Goal: Submit feedback/report problem: Submit feedback/report problem

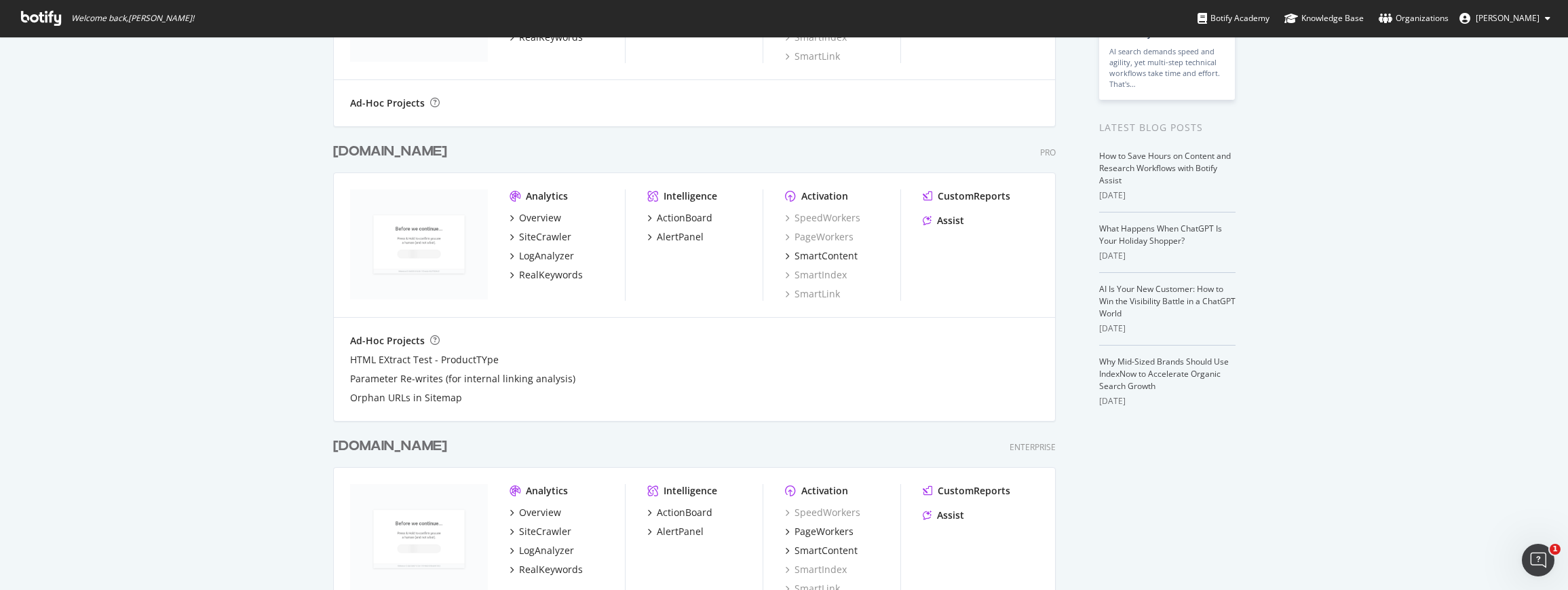
scroll to position [544, 0]
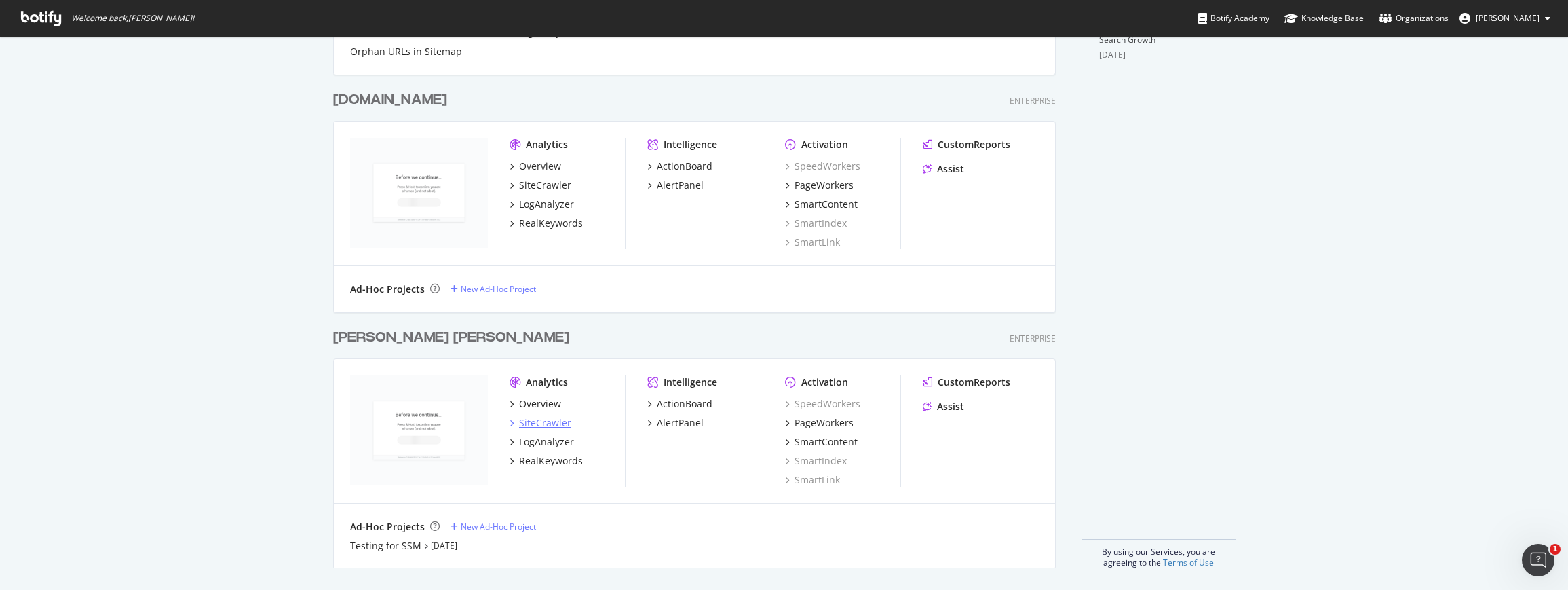
click at [540, 418] on div "SiteCrawler" at bounding box center [545, 423] width 52 height 14
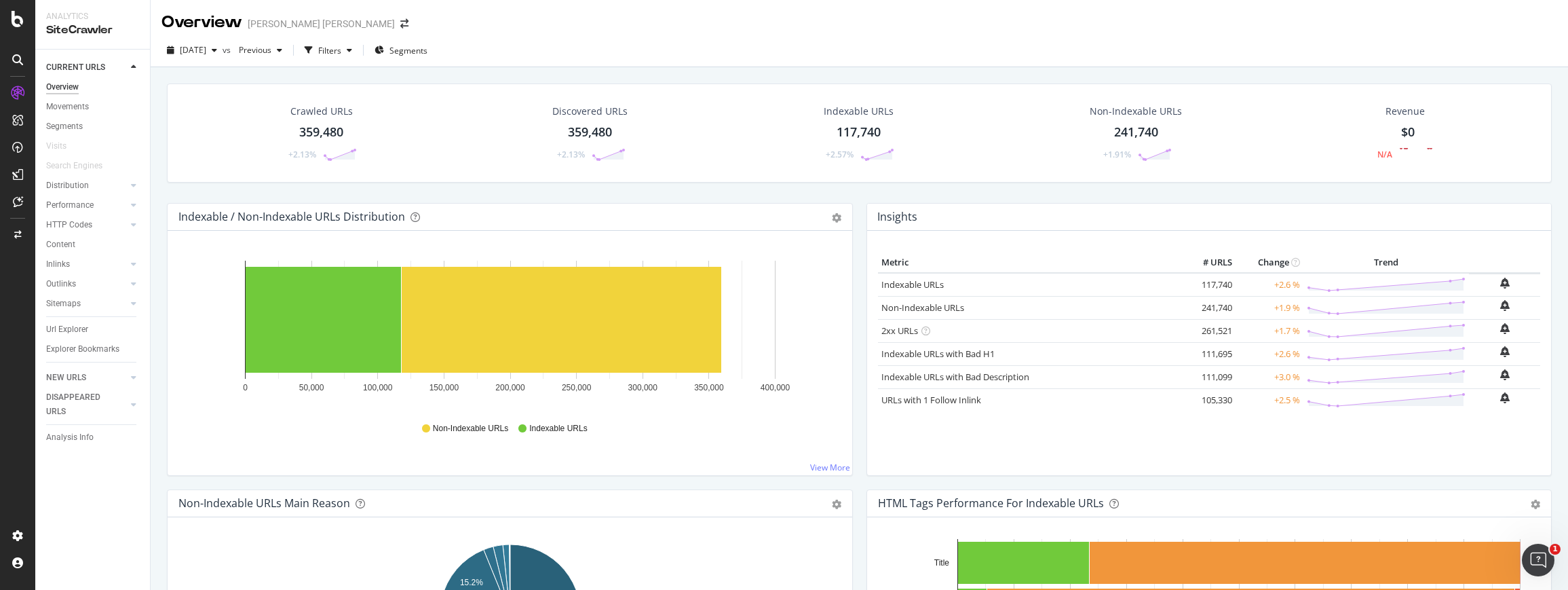
drag, startPoint x: 977, startPoint y: 304, endPoint x: 883, endPoint y: 303, distance: 94.0
click at [883, 303] on div "Non-Indexable URLs" at bounding box center [1029, 307] width 296 height 13
click at [1033, 314] on td "Non-Indexable URLs" at bounding box center [1029, 307] width 303 height 23
click at [639, 199] on div "Crawled URLs 359,480 +2.13% Discovered URLs 359,480 +2.13% Indexable URLs 117,7…" at bounding box center [859, 142] width 1398 height 119
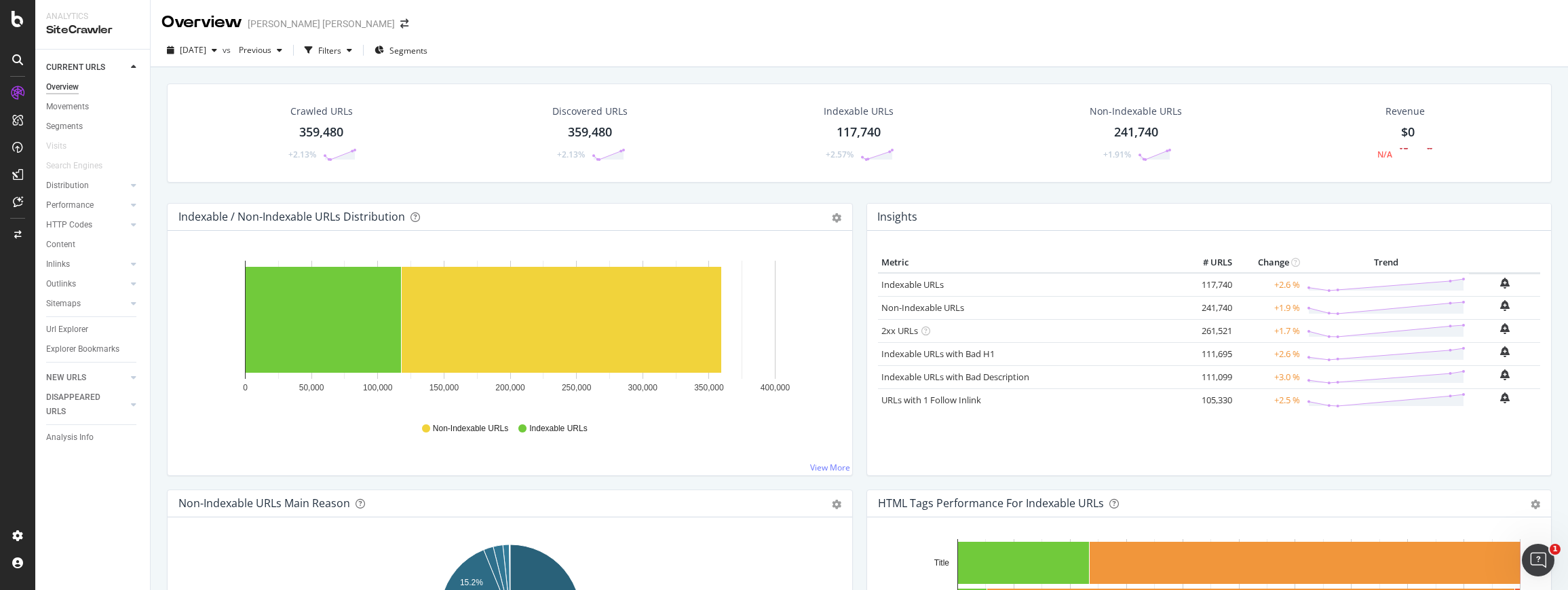
click at [639, 204] on div "Indexable / Non-Indexable URLs Distribution Bar Bar (by Percentage) Table Expor…" at bounding box center [509, 217] width 684 height 27
drag, startPoint x: 397, startPoint y: 218, endPoint x: 321, endPoint y: 216, distance: 76.0
click at [321, 216] on div "Indexable / Non-Indexable URLs Distribution" at bounding box center [495, 216] width 633 height 14
click at [321, 216] on div "Indexable / Non-Indexable URLs Distribution" at bounding box center [291, 216] width 227 height 14
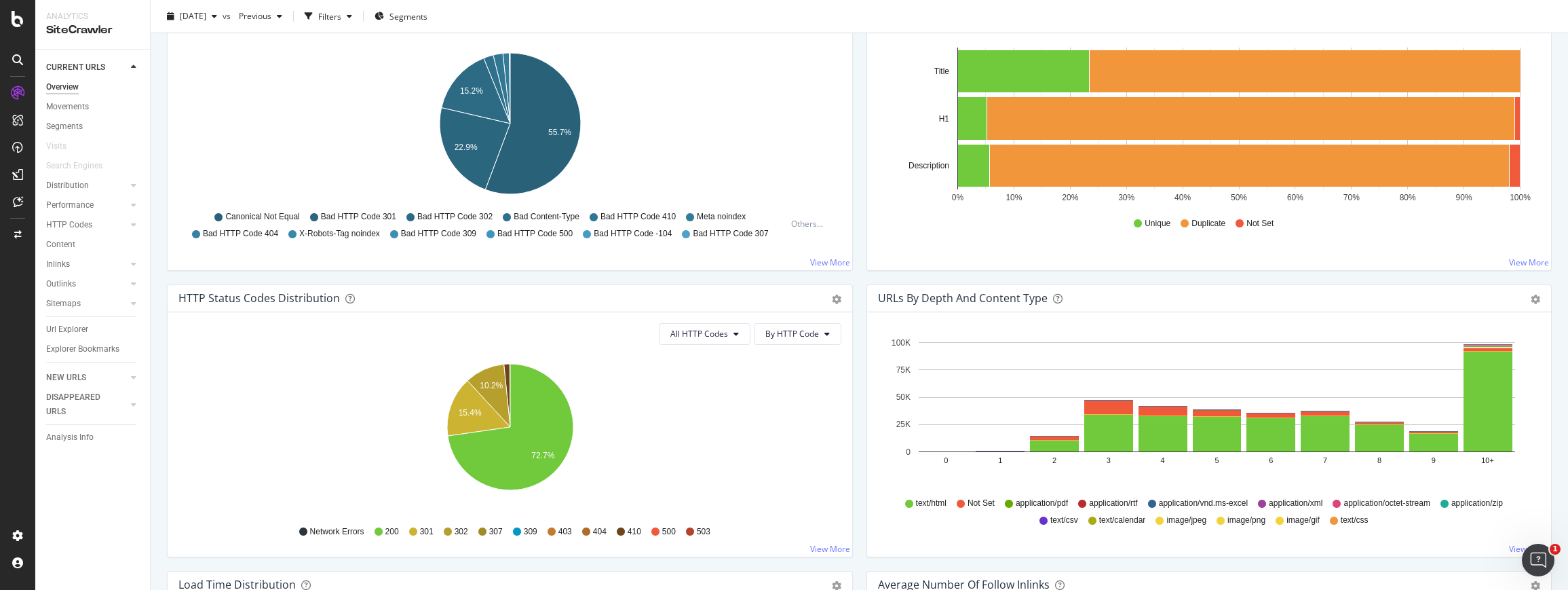
scroll to position [498, 0]
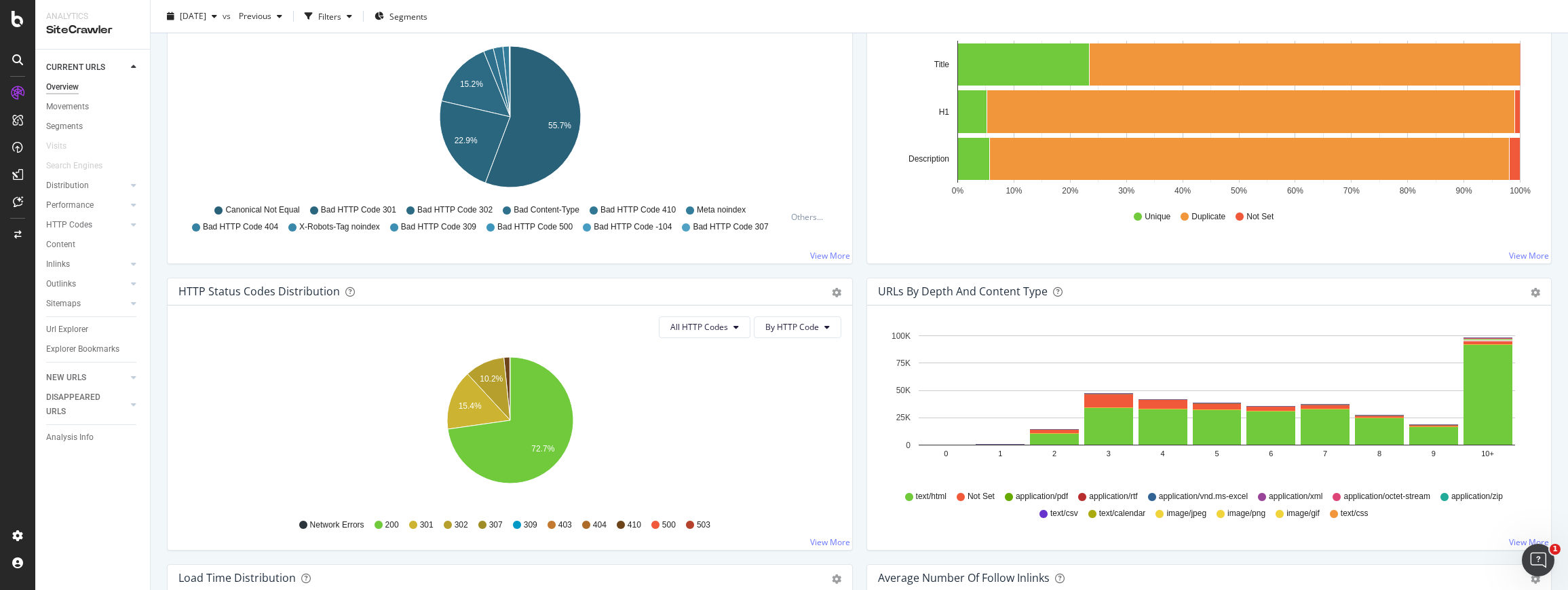
click at [1067, 269] on div "HTML Tags Performance for Indexable URLs Bar Bar (by Percentage) Table Export a…" at bounding box center [1209, 134] width 700 height 287
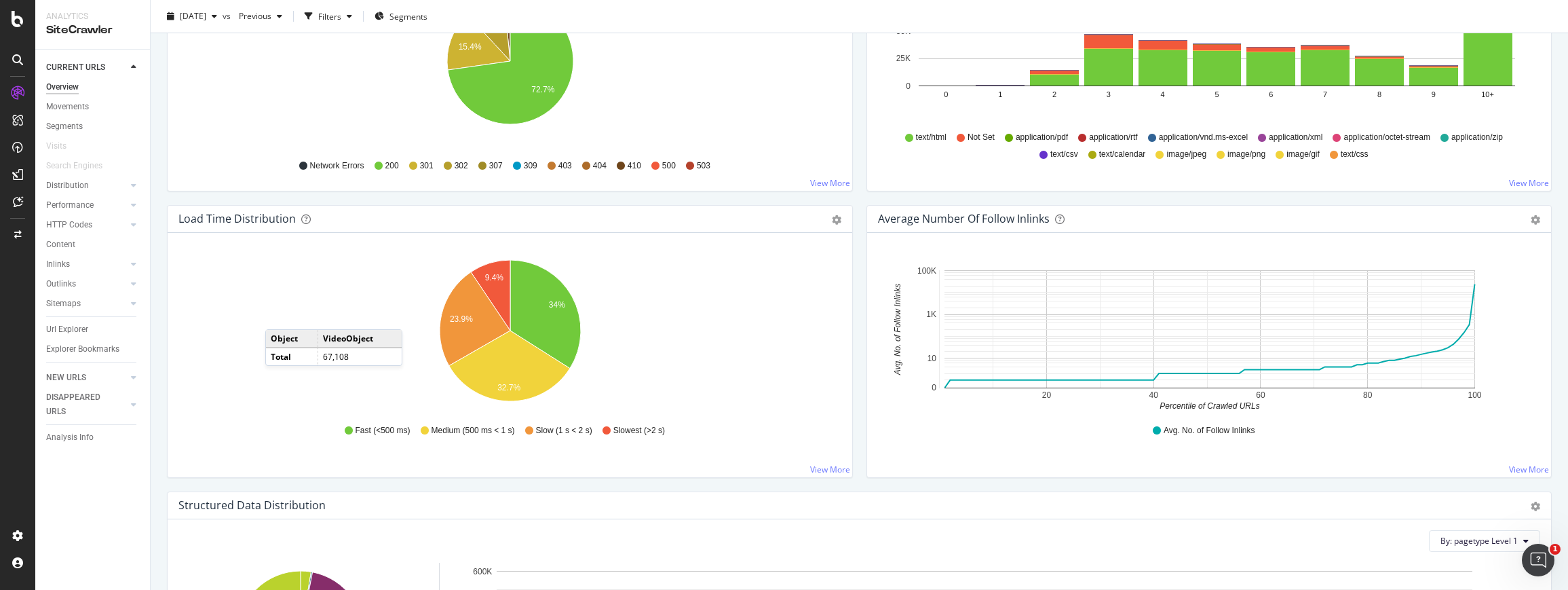
scroll to position [851, 0]
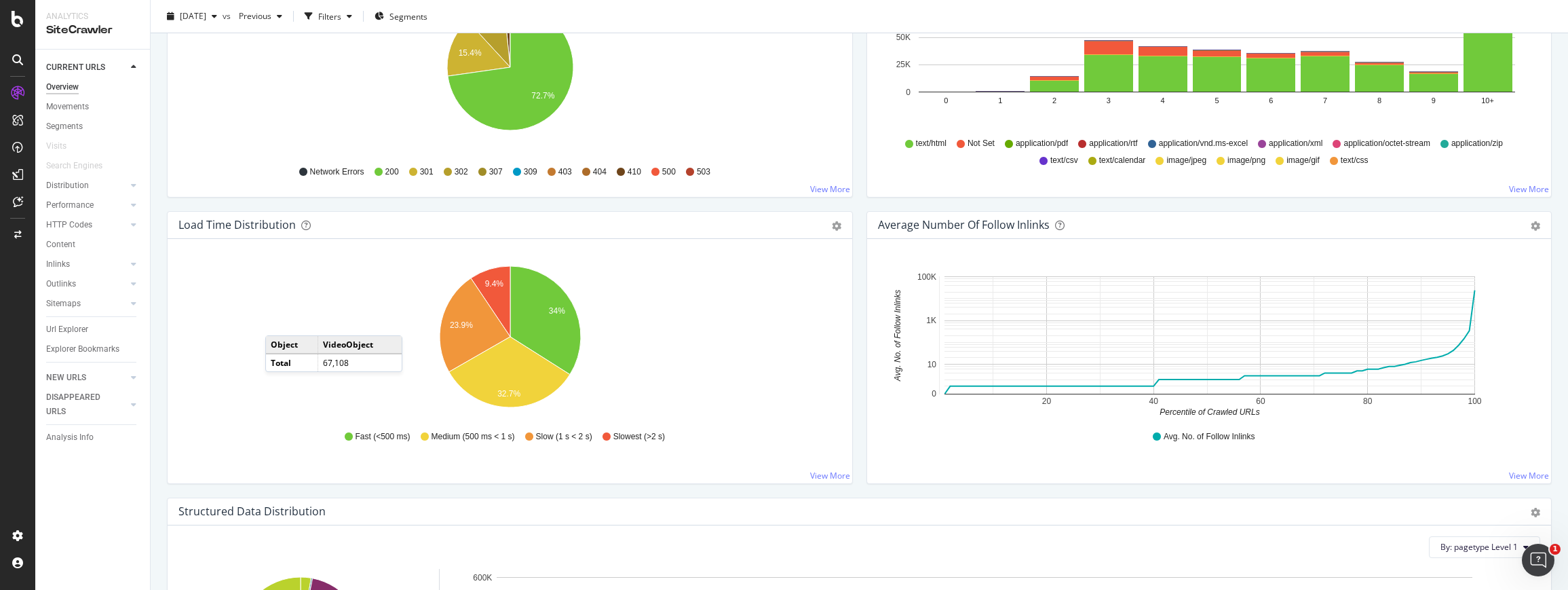
click at [688, 301] on icon "34% 9.4% 23.9% 32.7%" at bounding box center [510, 339] width 663 height 158
click at [368, 341] on td "VideoObject" at bounding box center [359, 345] width 84 height 18
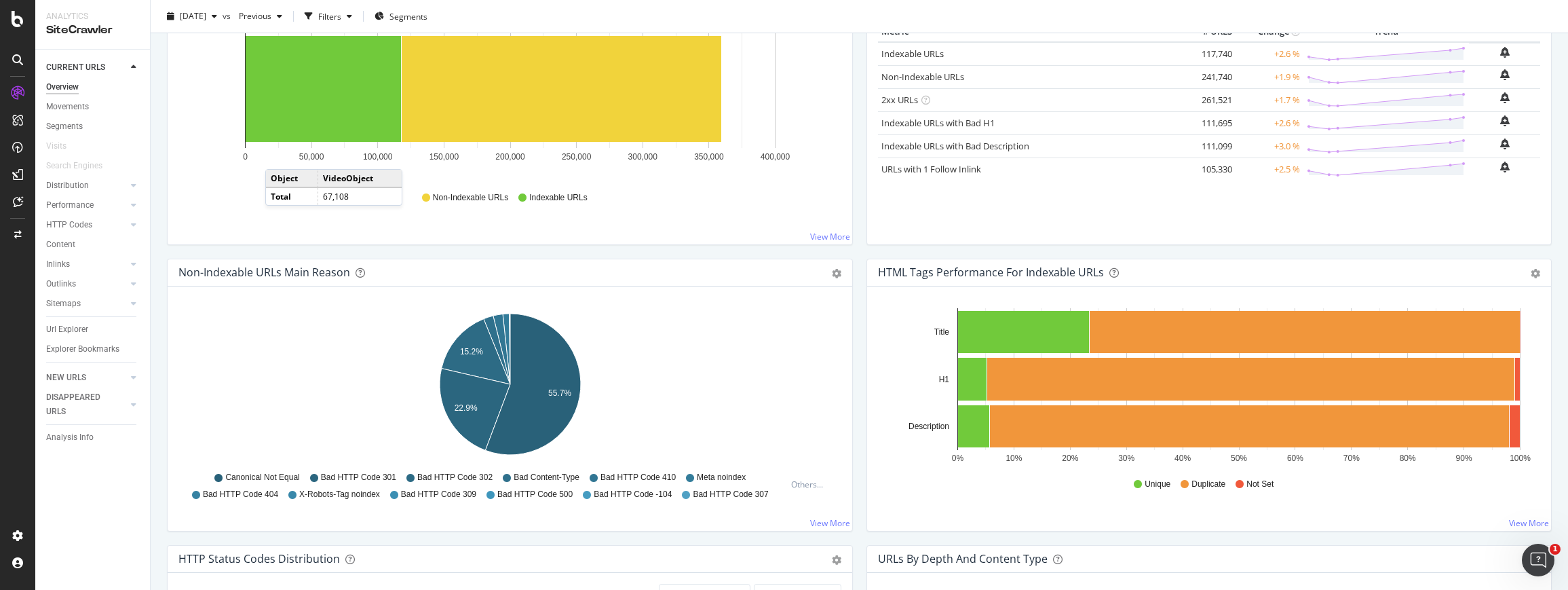
scroll to position [0, 0]
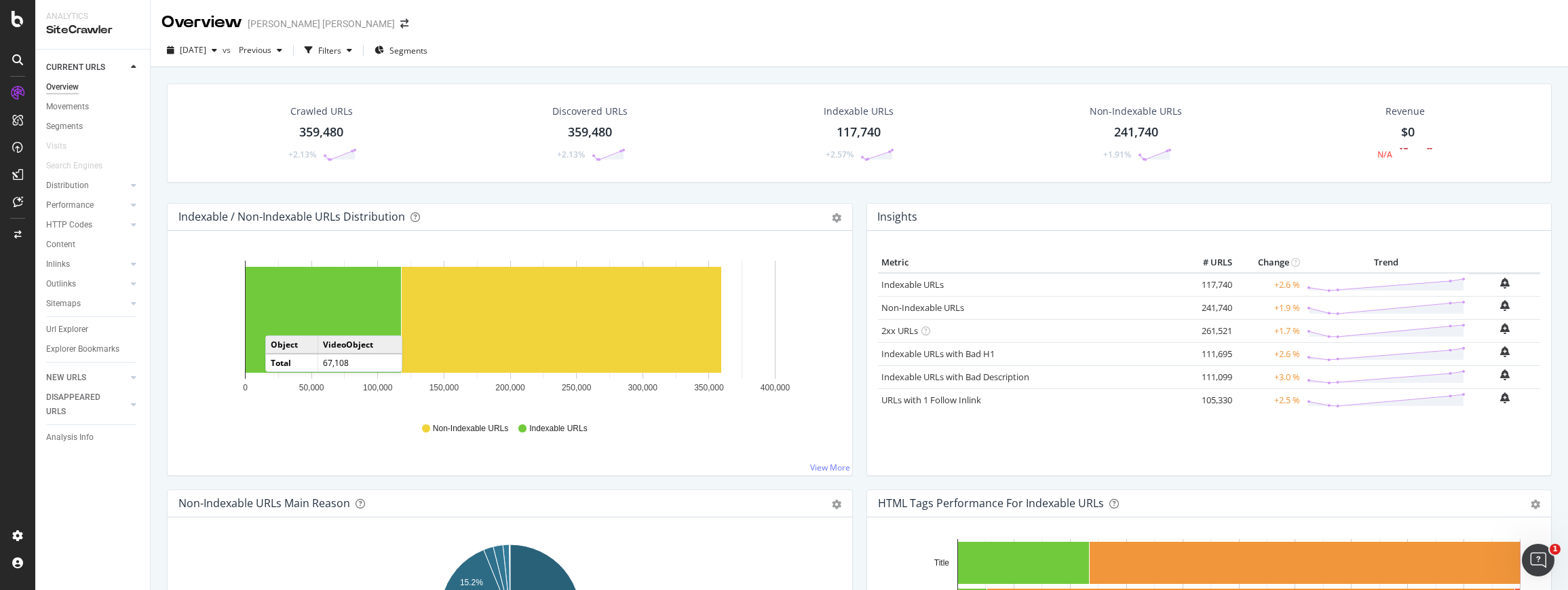
click at [430, 375] on rect "A chart." at bounding box center [510, 320] width 531 height 118
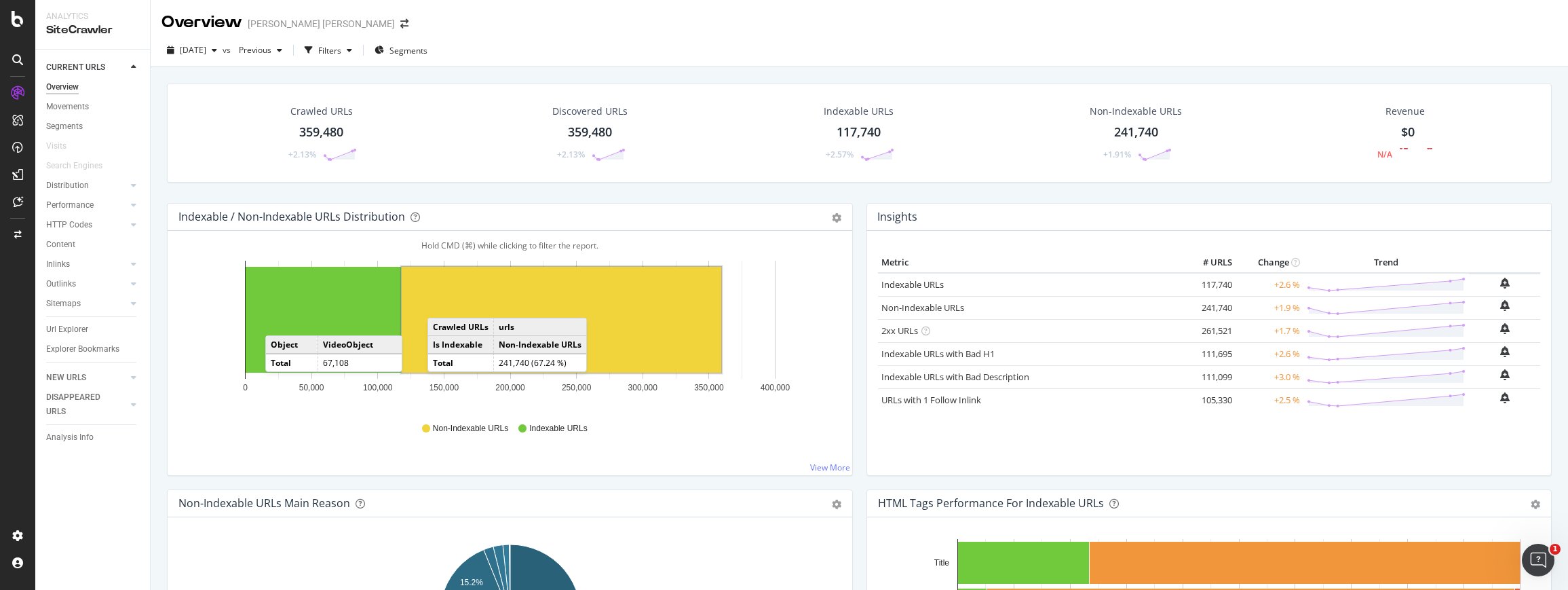
click at [441, 304] on rect "A chart." at bounding box center [561, 319] width 319 height 106
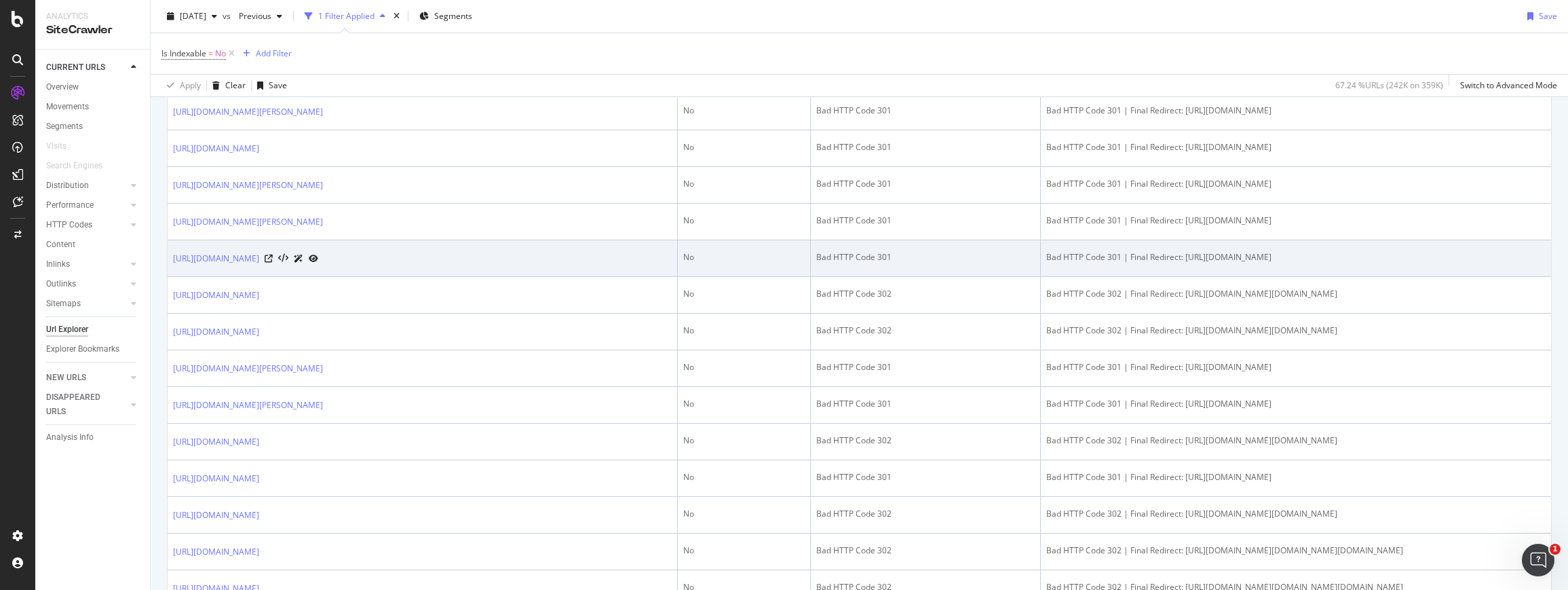
scroll to position [942, 0]
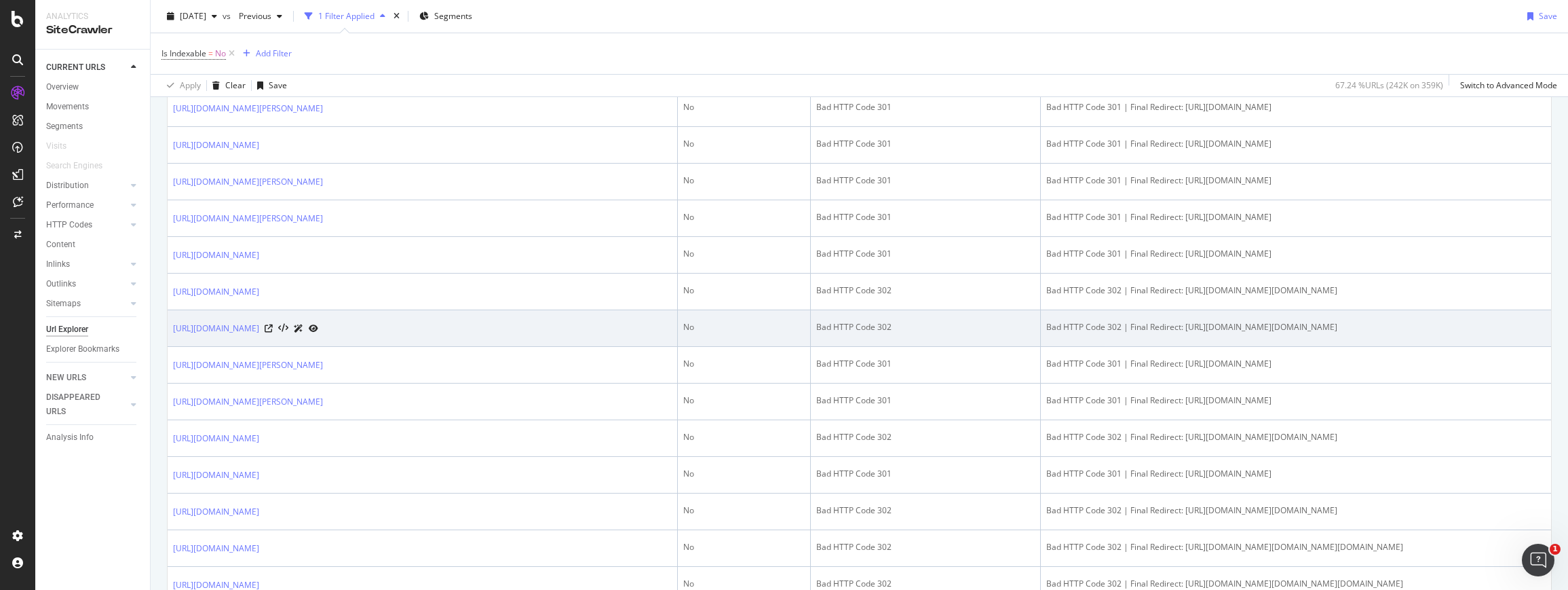
click at [1178, 333] on div "Bad HTTP Code 302 | Final Redirect: https://www.facebook.com/v8.0/dialog/oauth?…" at bounding box center [1296, 327] width 499 height 12
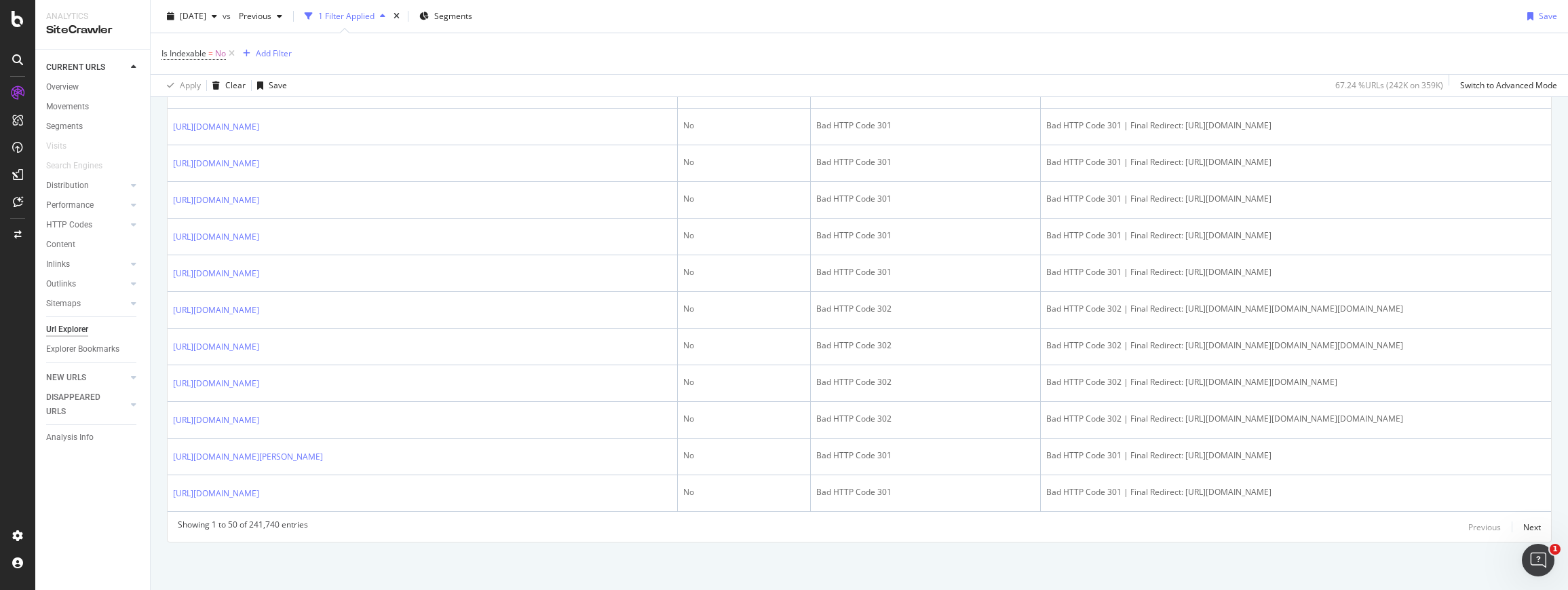
scroll to position [2202, 0]
click at [91, 211] on div "Performance" at bounding box center [70, 206] width 47 height 14
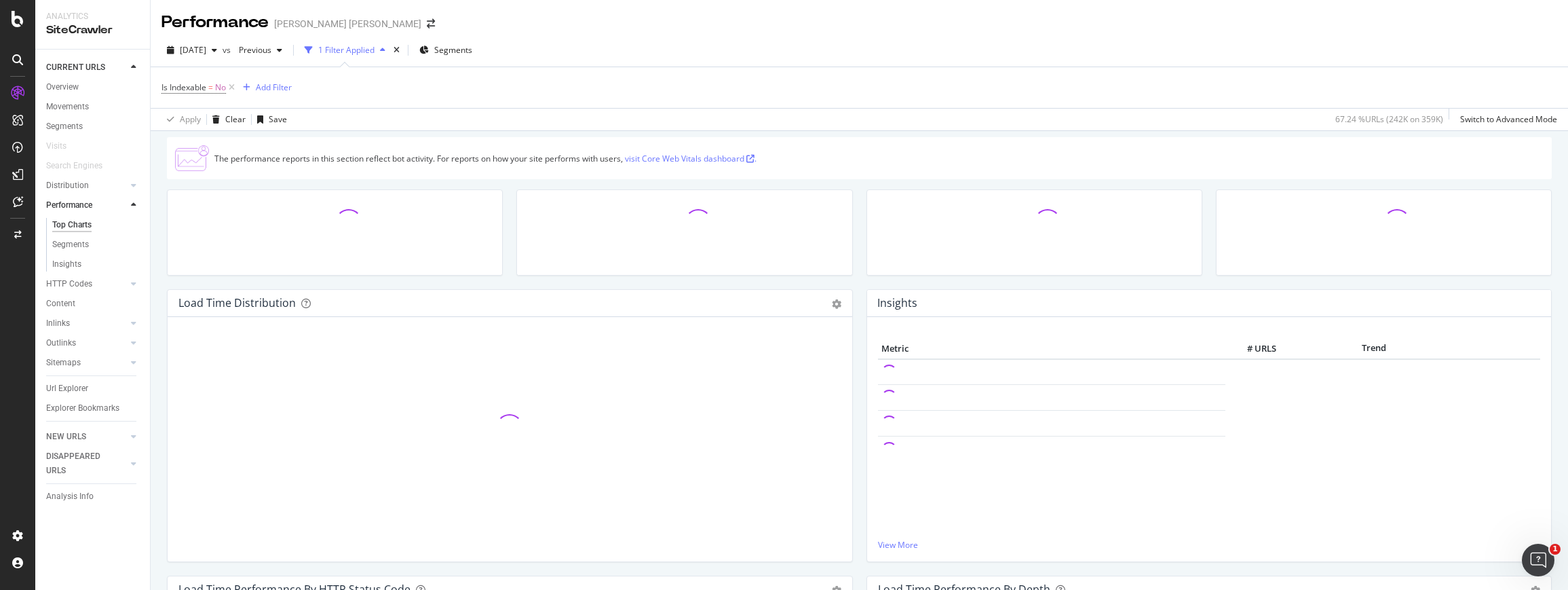
click at [133, 205] on icon at bounding box center [134, 205] width 6 height 8
click at [78, 221] on div "HTTP Codes" at bounding box center [70, 225] width 46 height 14
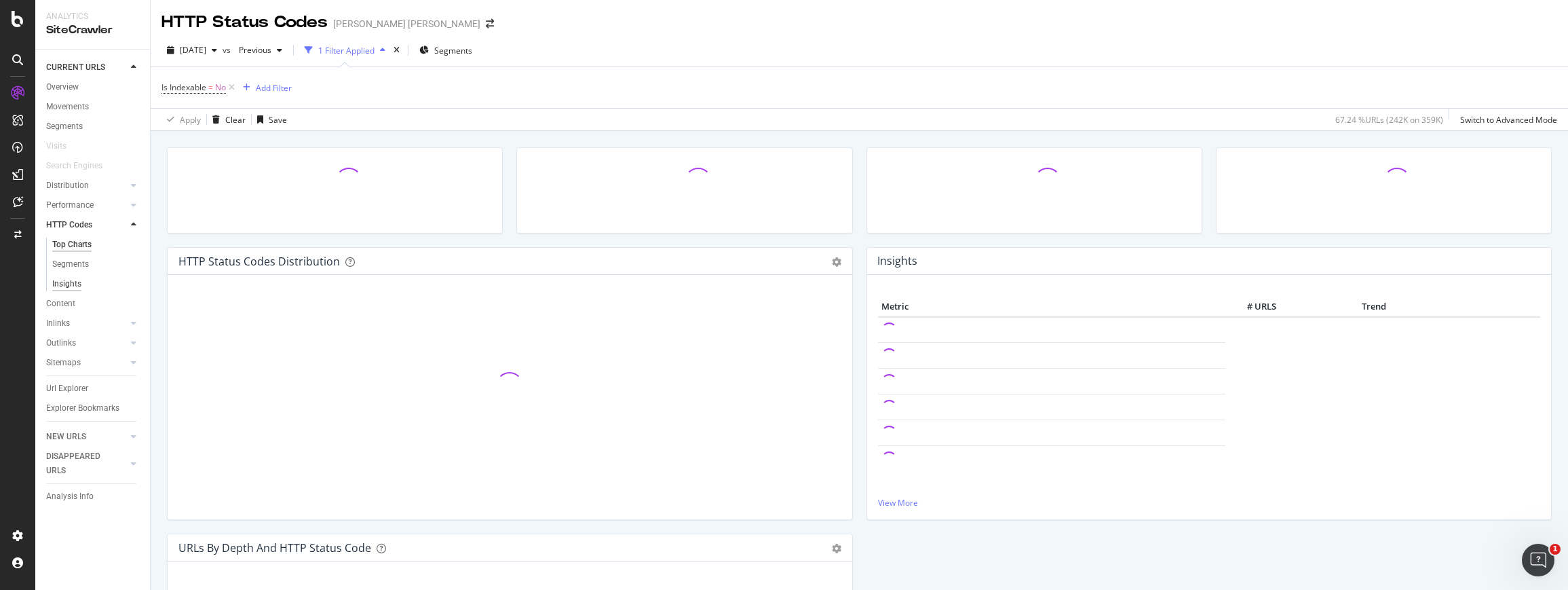
click at [65, 283] on div "Insights" at bounding box center [66, 284] width 29 height 14
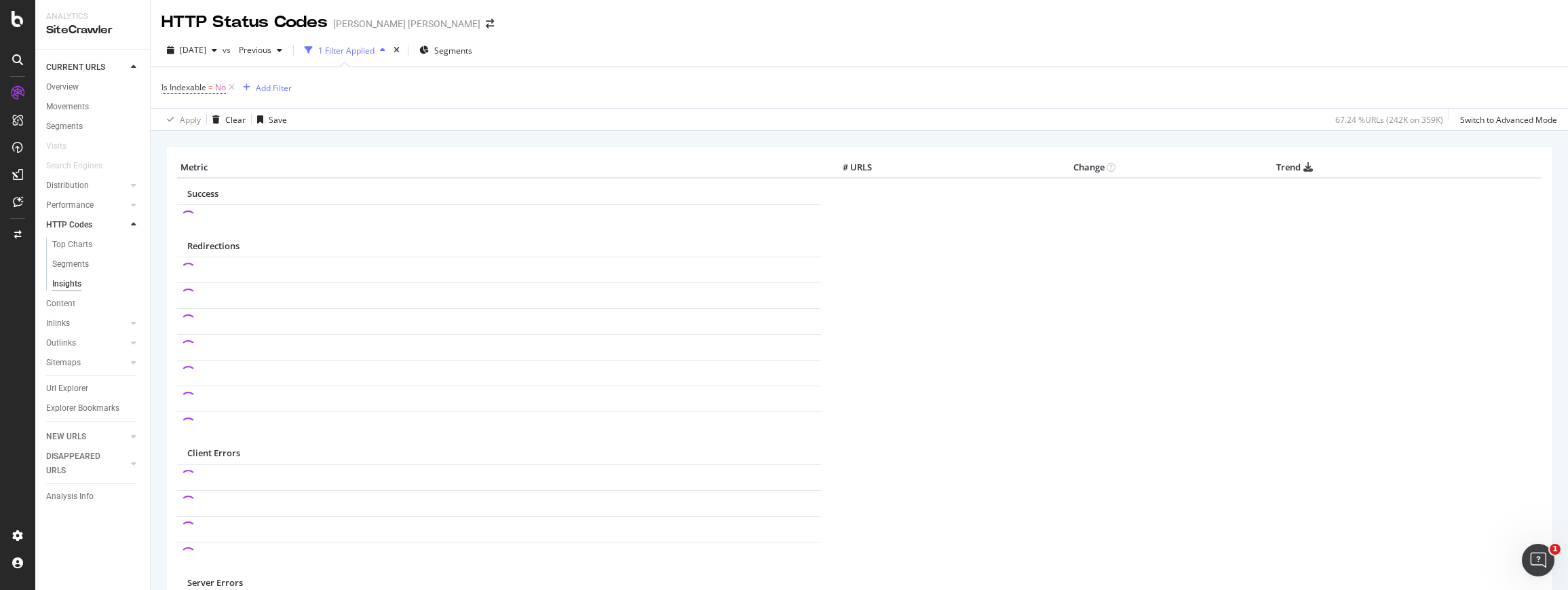
click at [80, 380] on div "Url Explorer" at bounding box center [98, 388] width 104 height 20
click at [74, 387] on div "Url Explorer" at bounding box center [67, 388] width 42 height 14
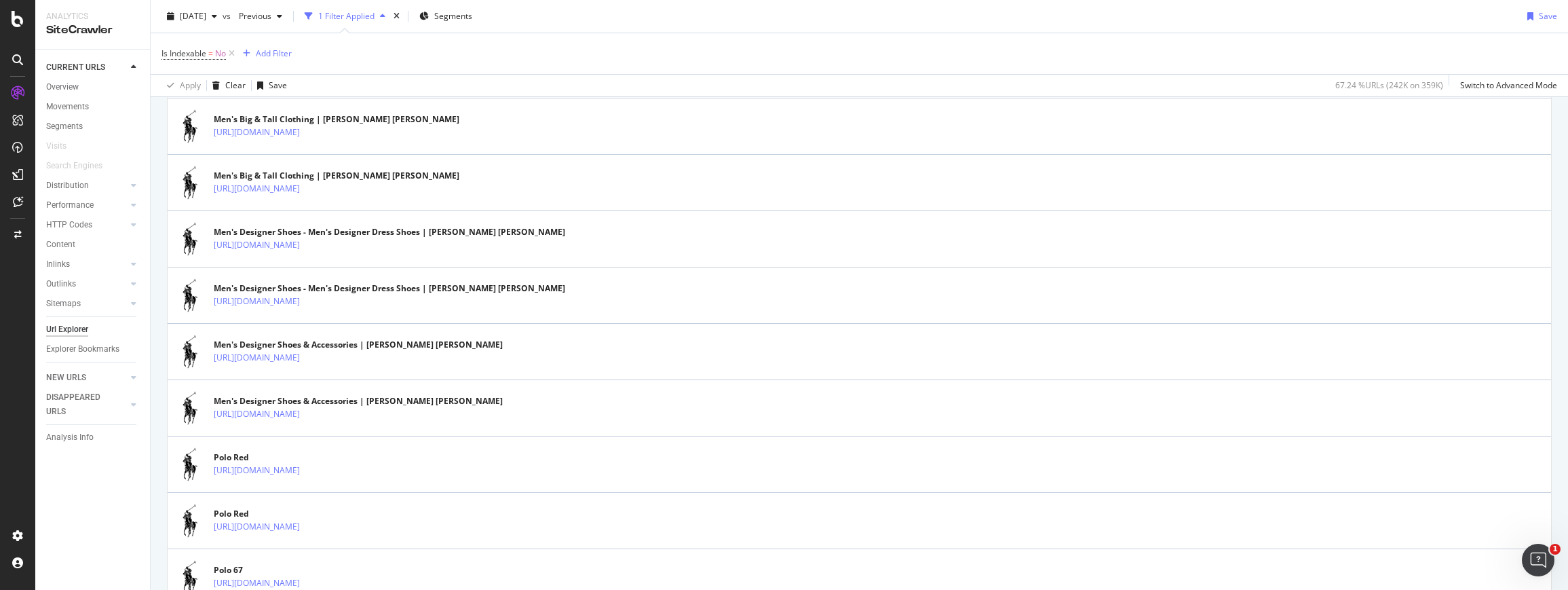
scroll to position [2750, 0]
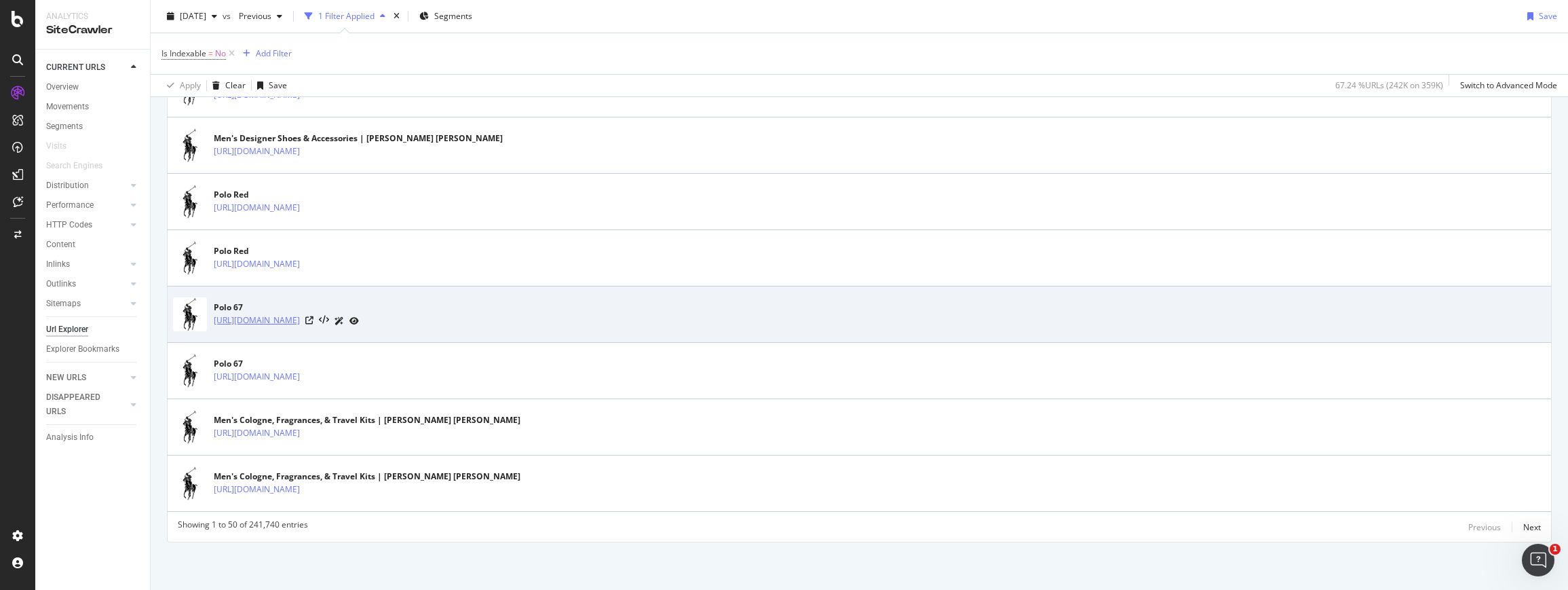
click at [300, 319] on link "[URL][DOMAIN_NAME]" at bounding box center [257, 320] width 86 height 14
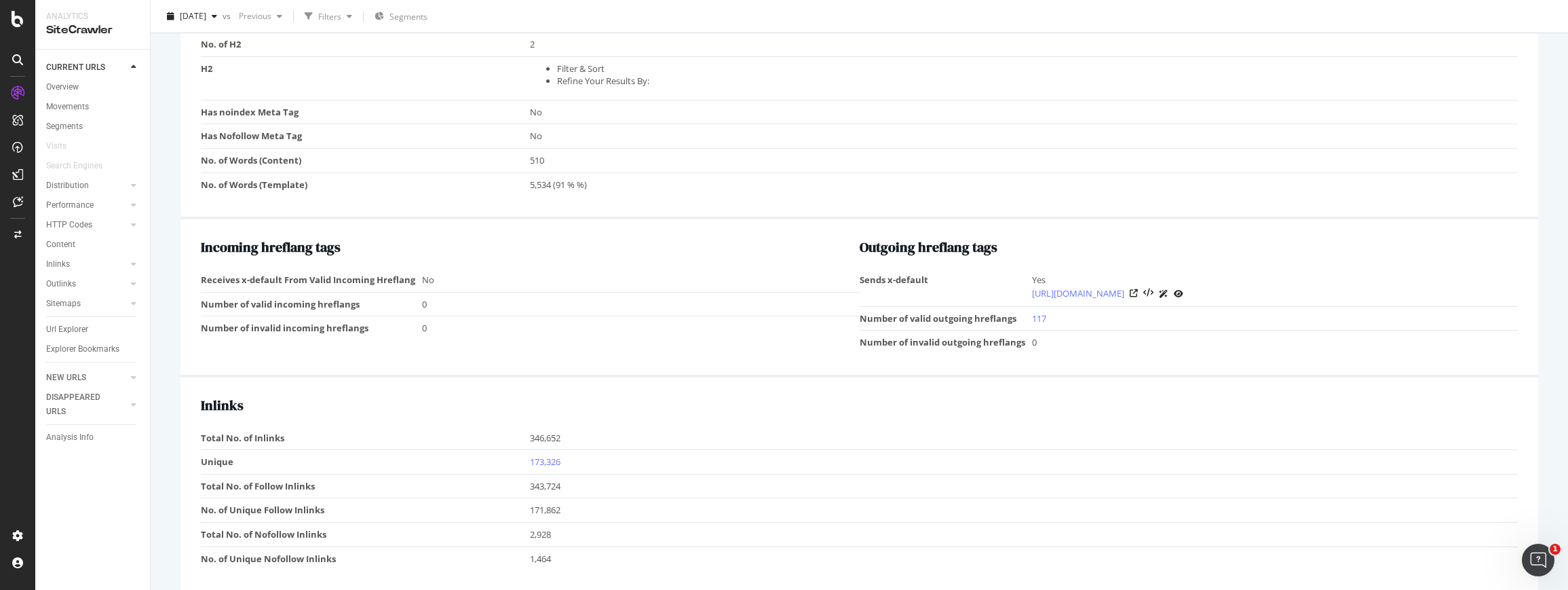
scroll to position [1406, 0]
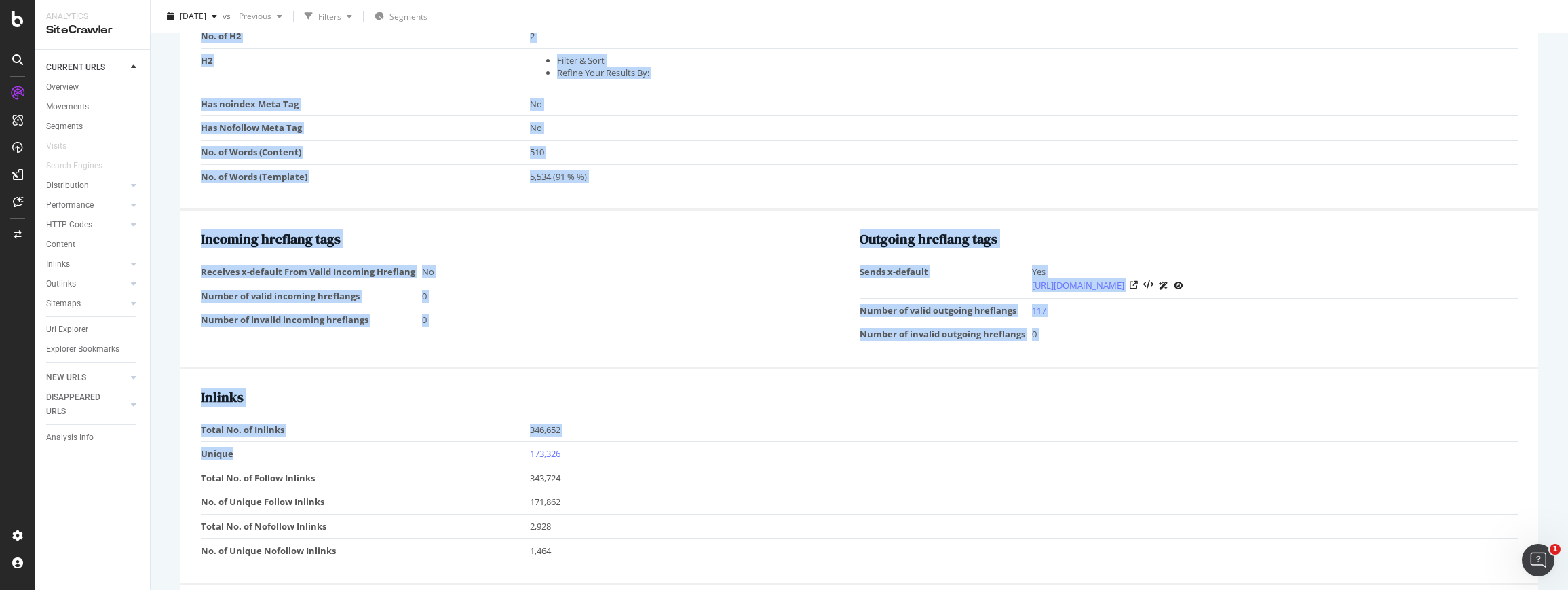
drag, startPoint x: 599, startPoint y: 191, endPoint x: 721, endPoint y: 444, distance: 280.9
click at [721, 444] on div "Warnings Canonical not equal : [URL][DOMAIN_NAME] 244 outlinks to a non-indexab…" at bounding box center [860, 88] width 1357 height 1945
click at [721, 444] on td "173,326" at bounding box center [1024, 454] width 988 height 25
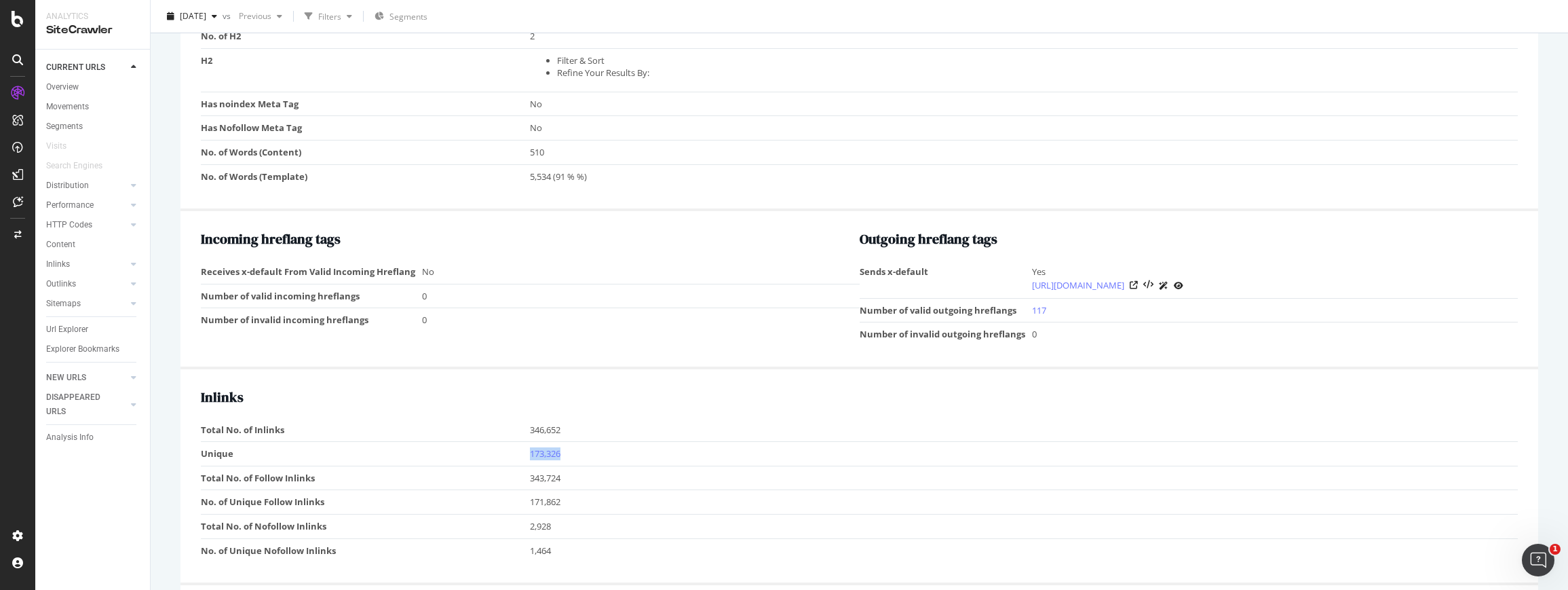
click at [721, 444] on td "173,326" at bounding box center [1024, 454] width 988 height 25
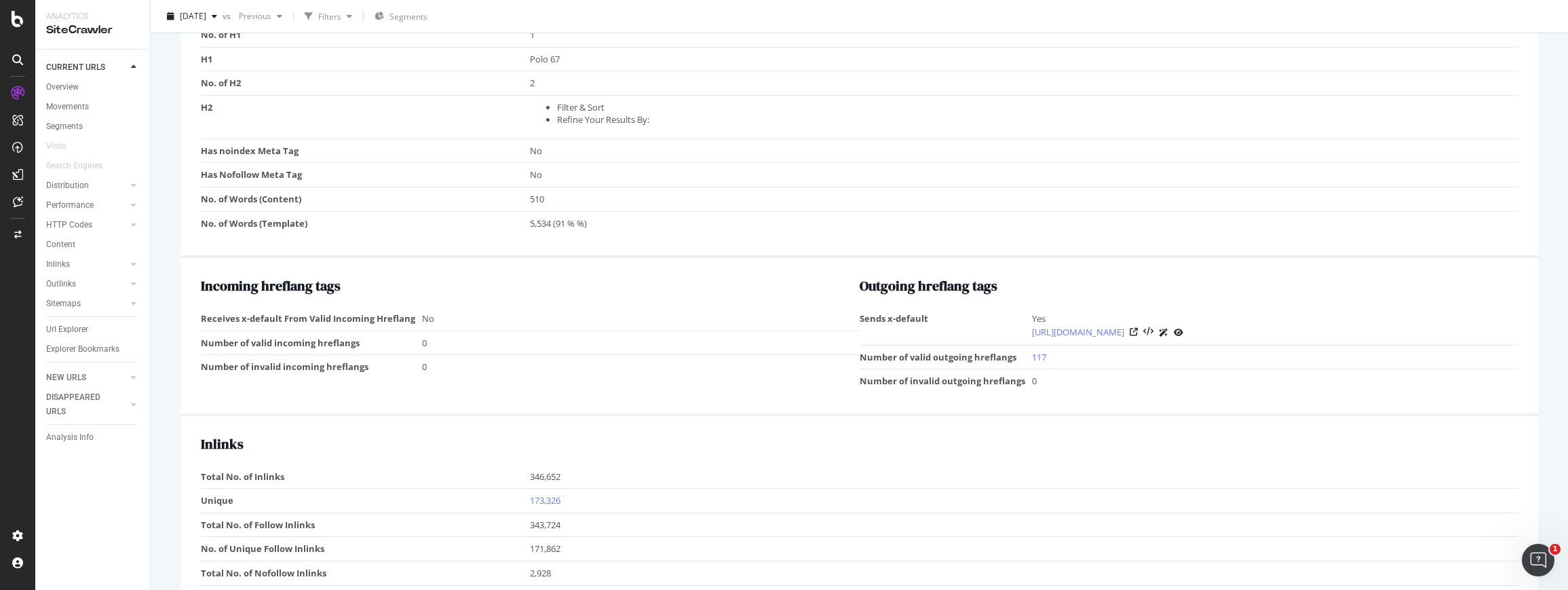
scroll to position [1890, 0]
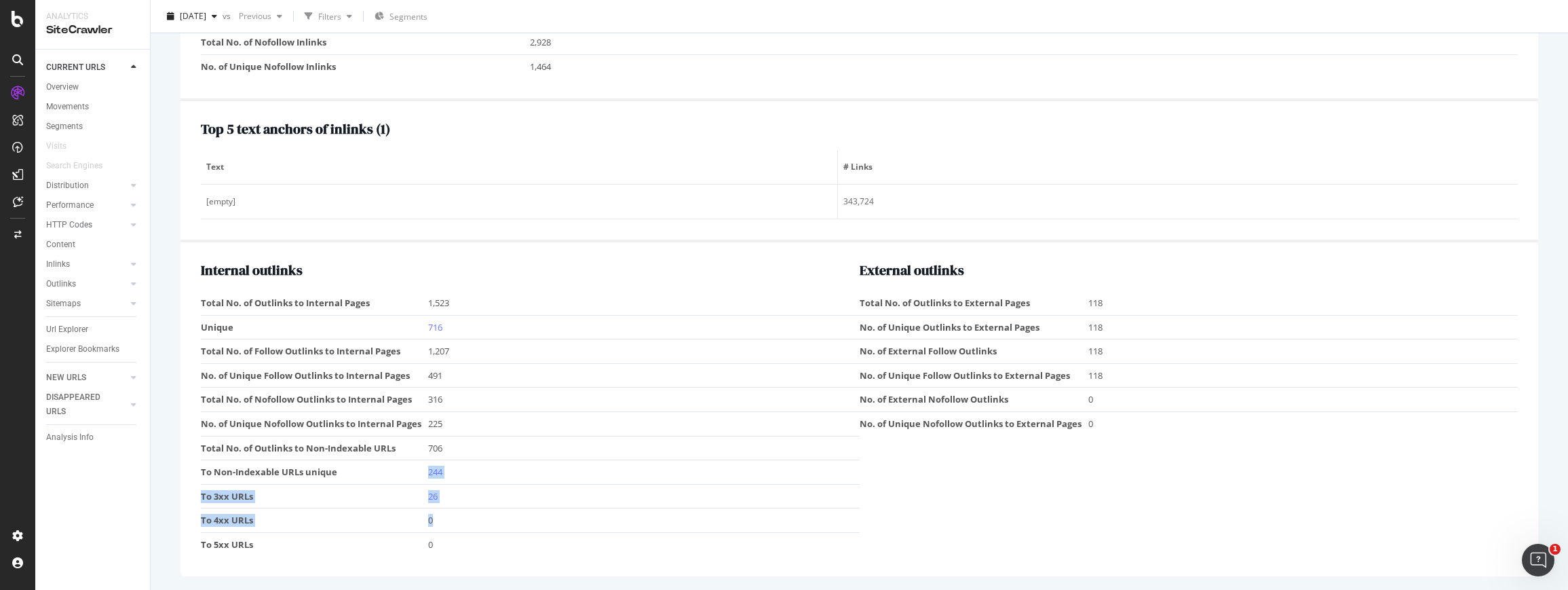
drag, startPoint x: 386, startPoint y: 475, endPoint x: 551, endPoint y: 519, distance: 170.8
click at [553, 519] on tbody "Total No. of Outlinks to Internal Pages 1,523 Unique 716 Total No. of Follow Ou…" at bounding box center [530, 423] width 659 height 265
click at [551, 519] on td "0" at bounding box center [644, 520] width 431 height 25
click at [435, 477] on link "244" at bounding box center [435, 472] width 14 height 12
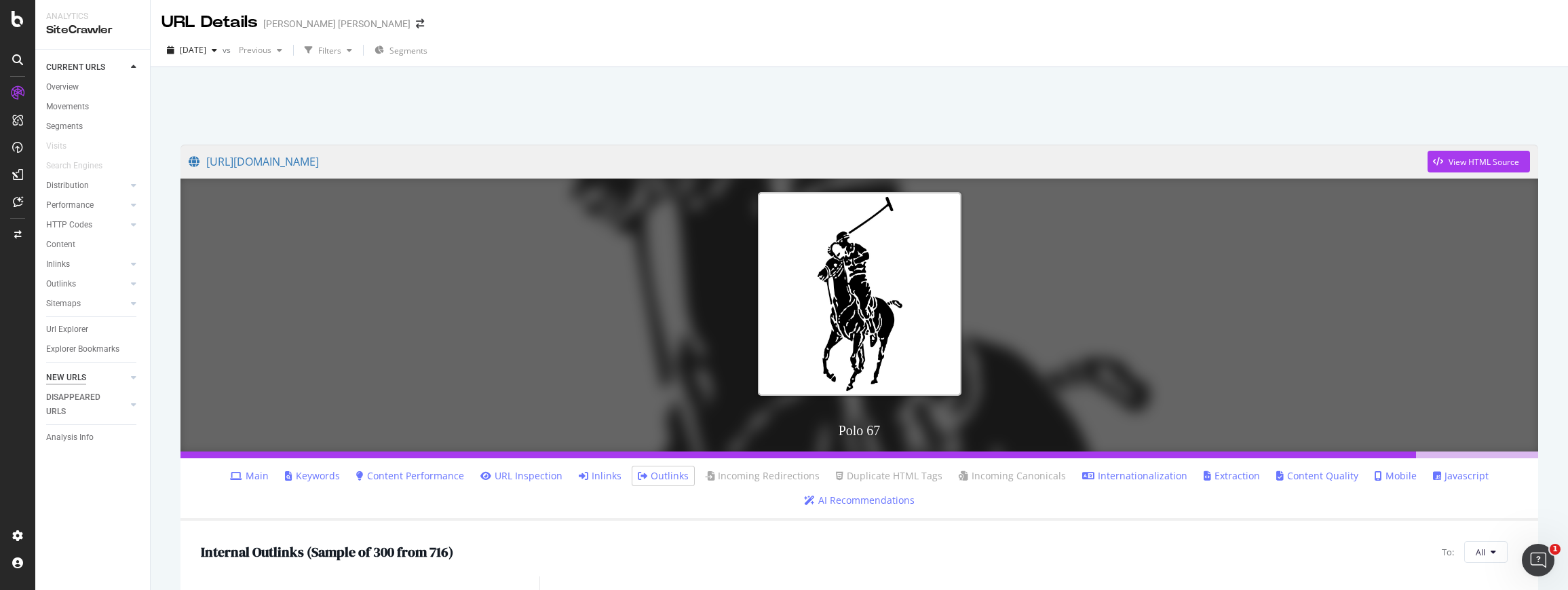
click at [80, 378] on div "NEW URLS" at bounding box center [66, 378] width 40 height 14
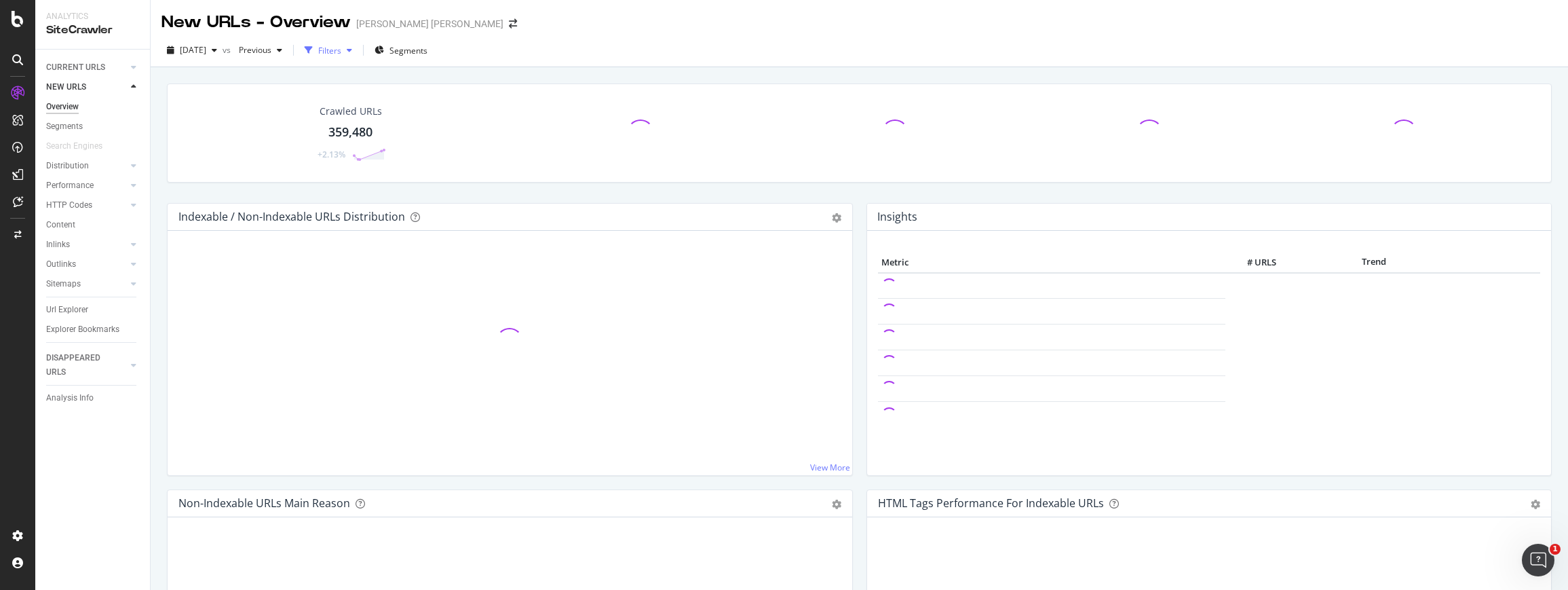
click at [358, 42] on div "Filters" at bounding box center [328, 50] width 58 height 20
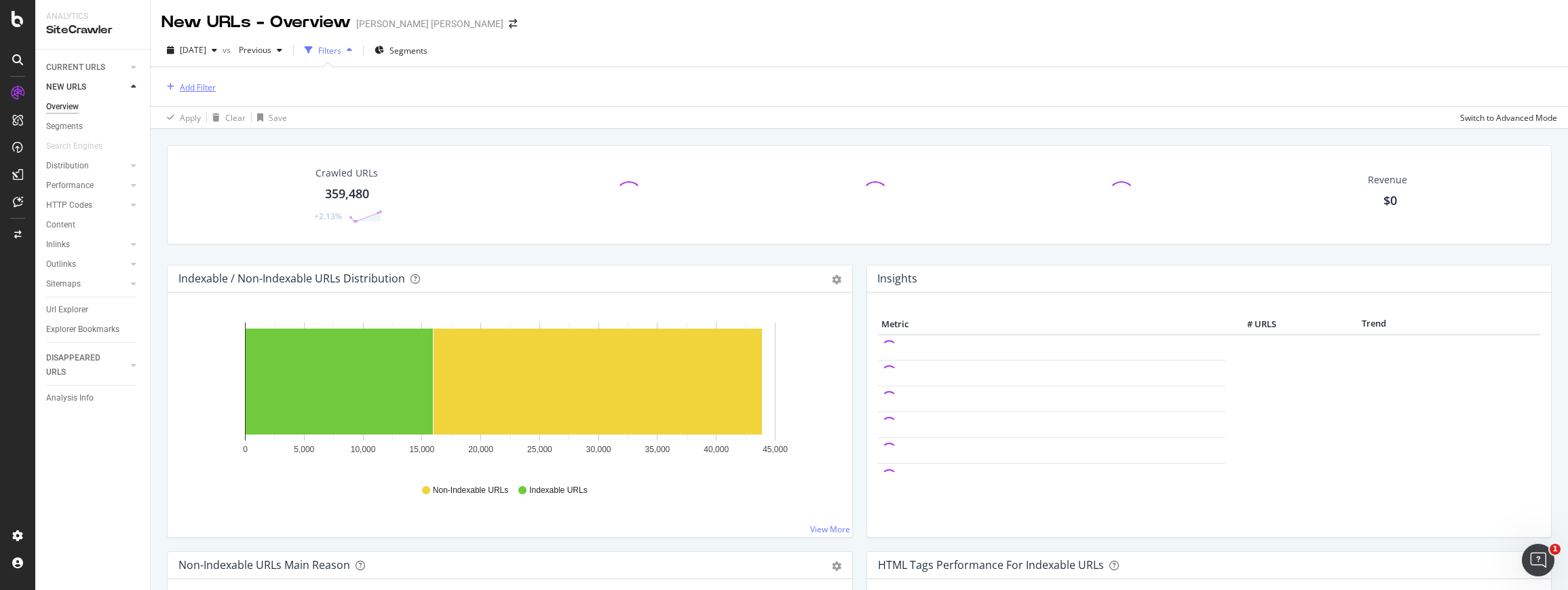
click at [199, 90] on div "Add Filter" at bounding box center [198, 87] width 36 height 11
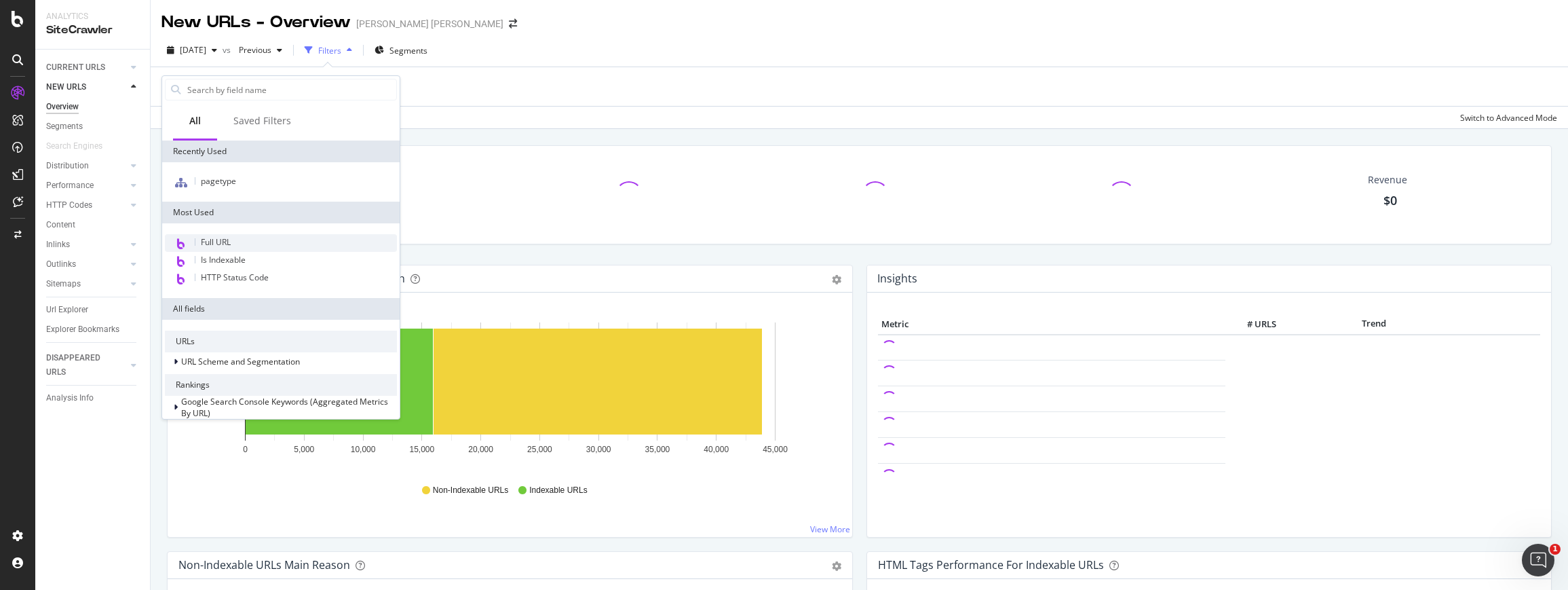
click at [223, 234] on div "Full URL" at bounding box center [281, 243] width 232 height 18
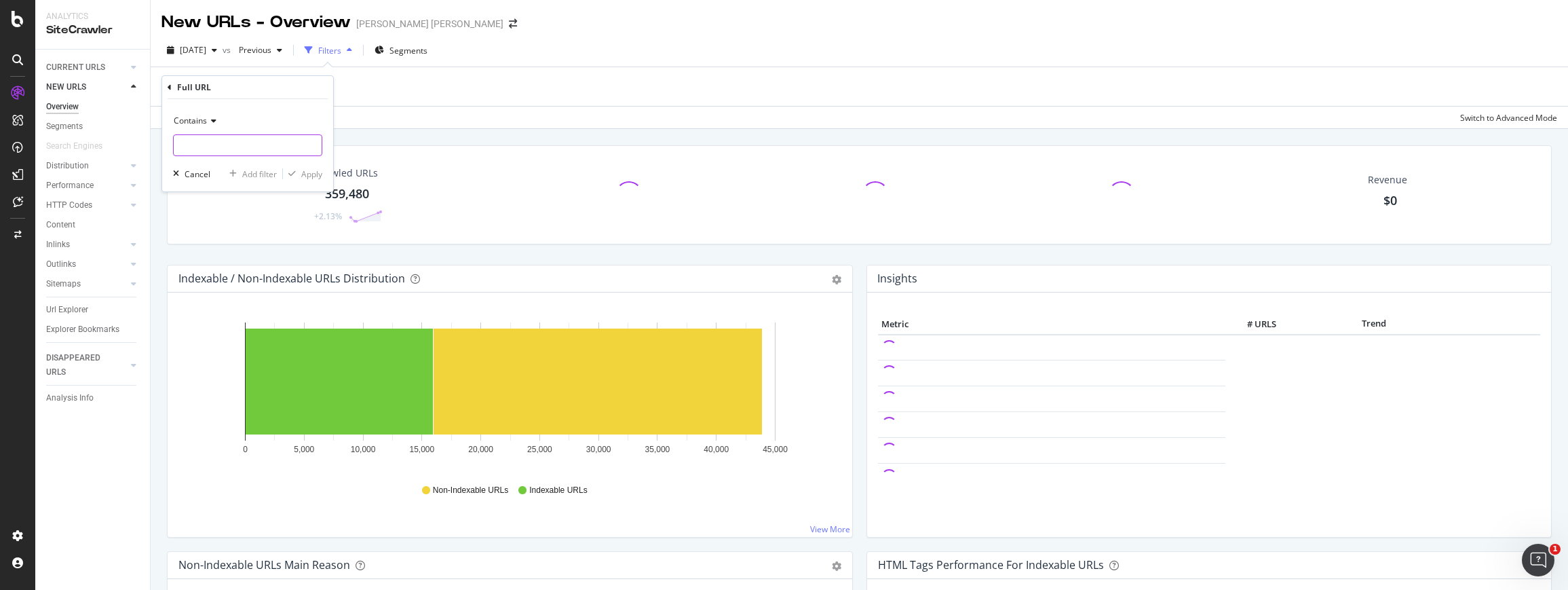
click at [246, 141] on input "text" at bounding box center [247, 145] width 148 height 22
type input "askralph"
click at [308, 172] on div "Apply" at bounding box center [311, 174] width 21 height 11
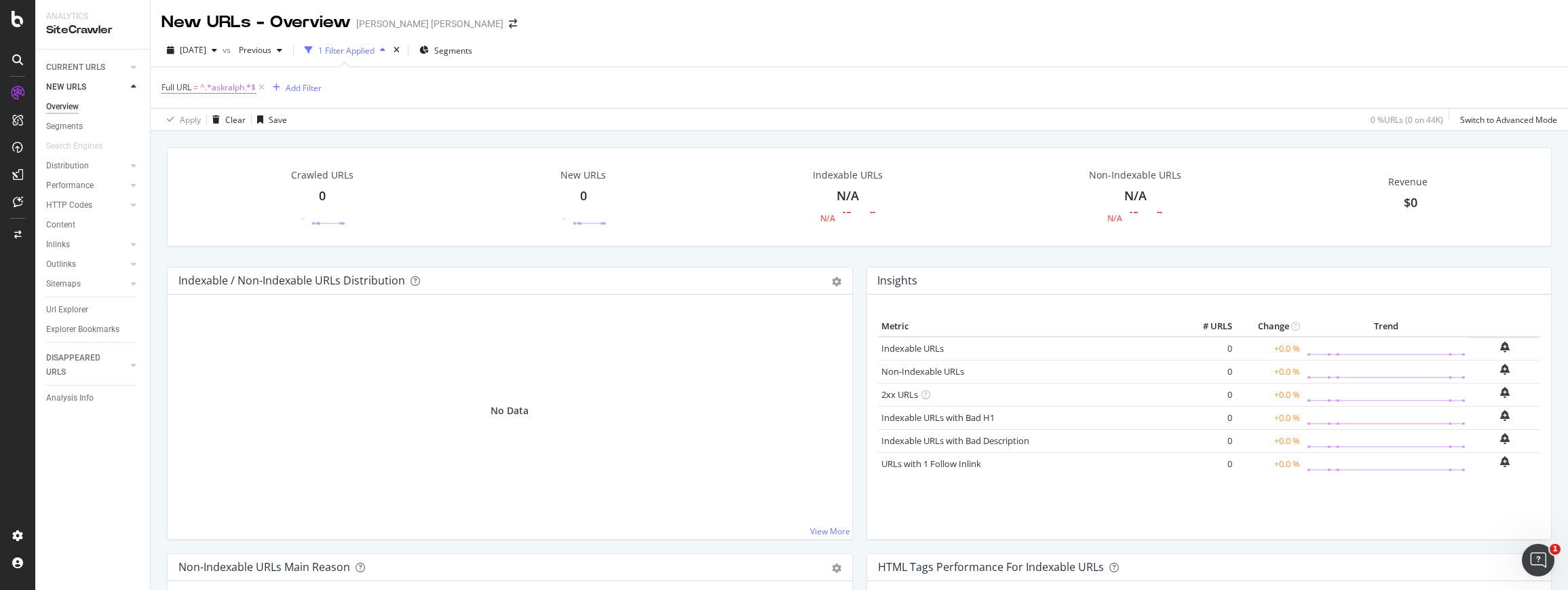
click at [261, 87] on icon at bounding box center [262, 87] width 11 height 14
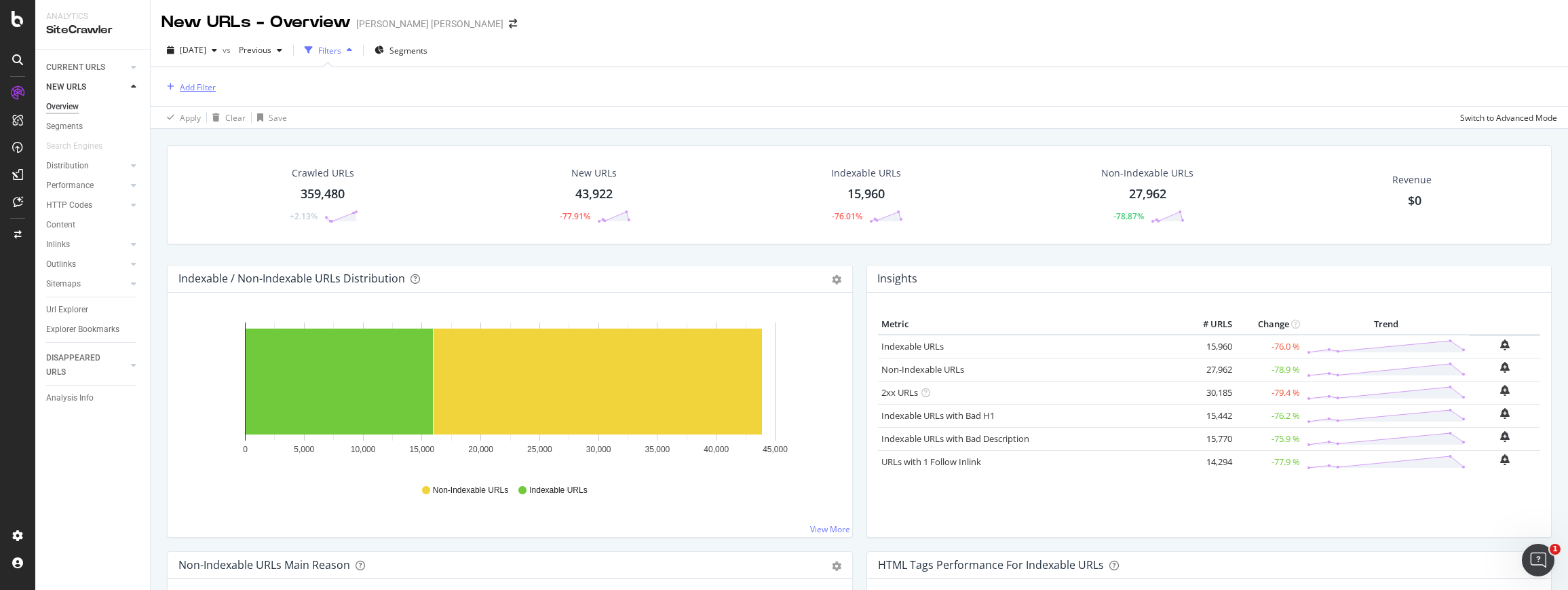
click at [201, 86] on div "Add Filter" at bounding box center [198, 87] width 36 height 11
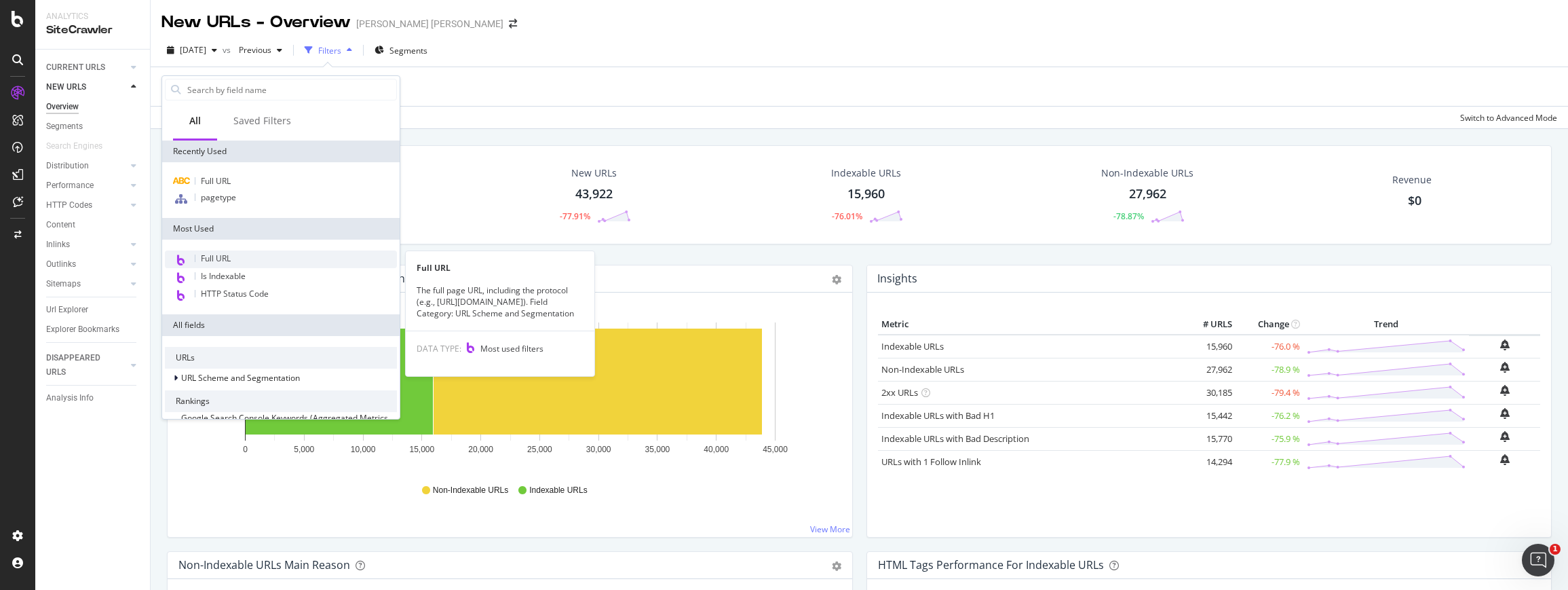
click at [212, 256] on span "Full URL" at bounding box center [215, 258] width 30 height 11
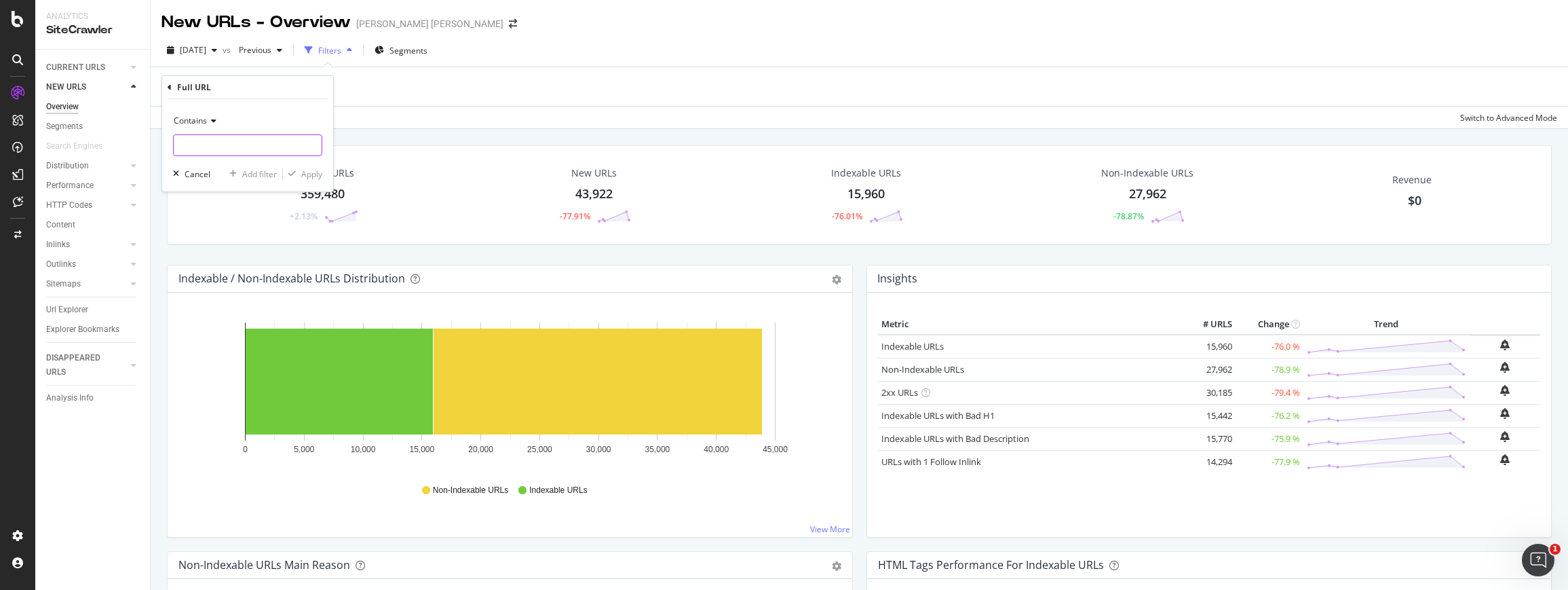
click at [212, 143] on input "text" at bounding box center [247, 145] width 148 height 22
paste input "[URL][DOMAIN_NAME]?"
type input "[URL][DOMAIN_NAME]?"
click at [308, 167] on button "Apply" at bounding box center [303, 174] width 39 height 14
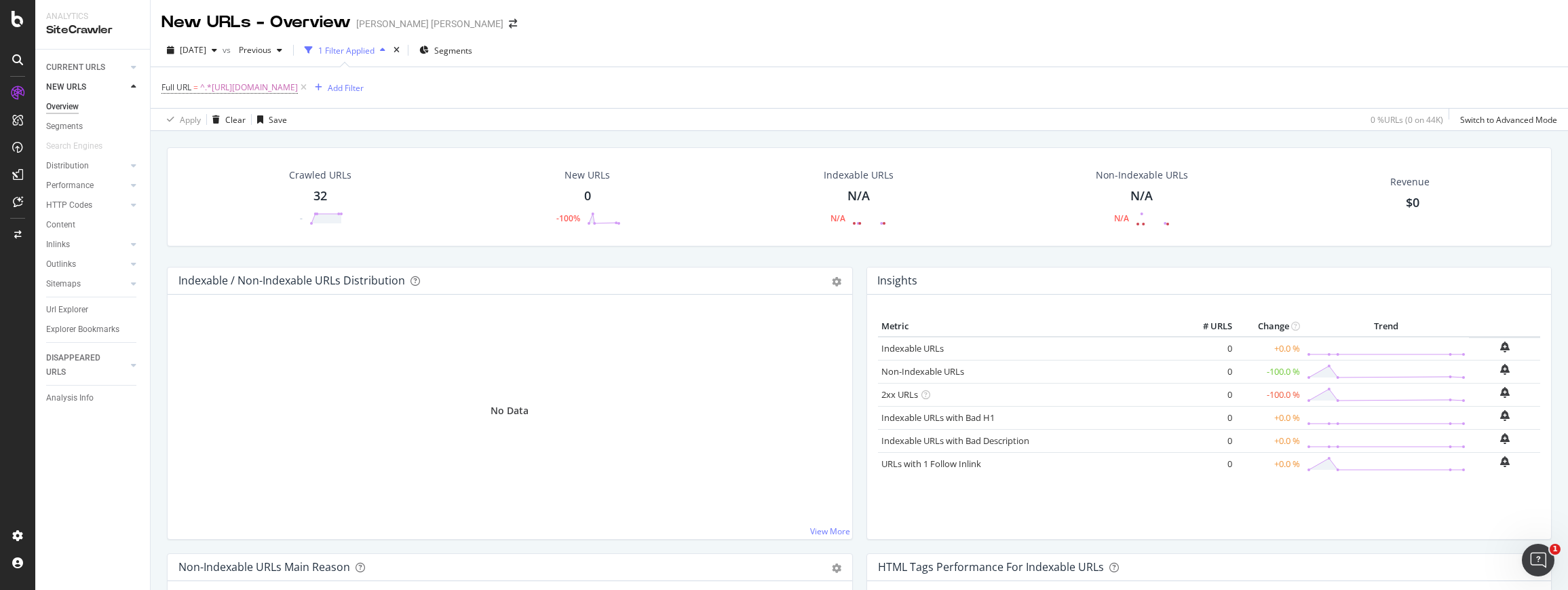
click at [319, 211] on div "Crawled URLs 32 -" at bounding box center [320, 197] width 90 height 70
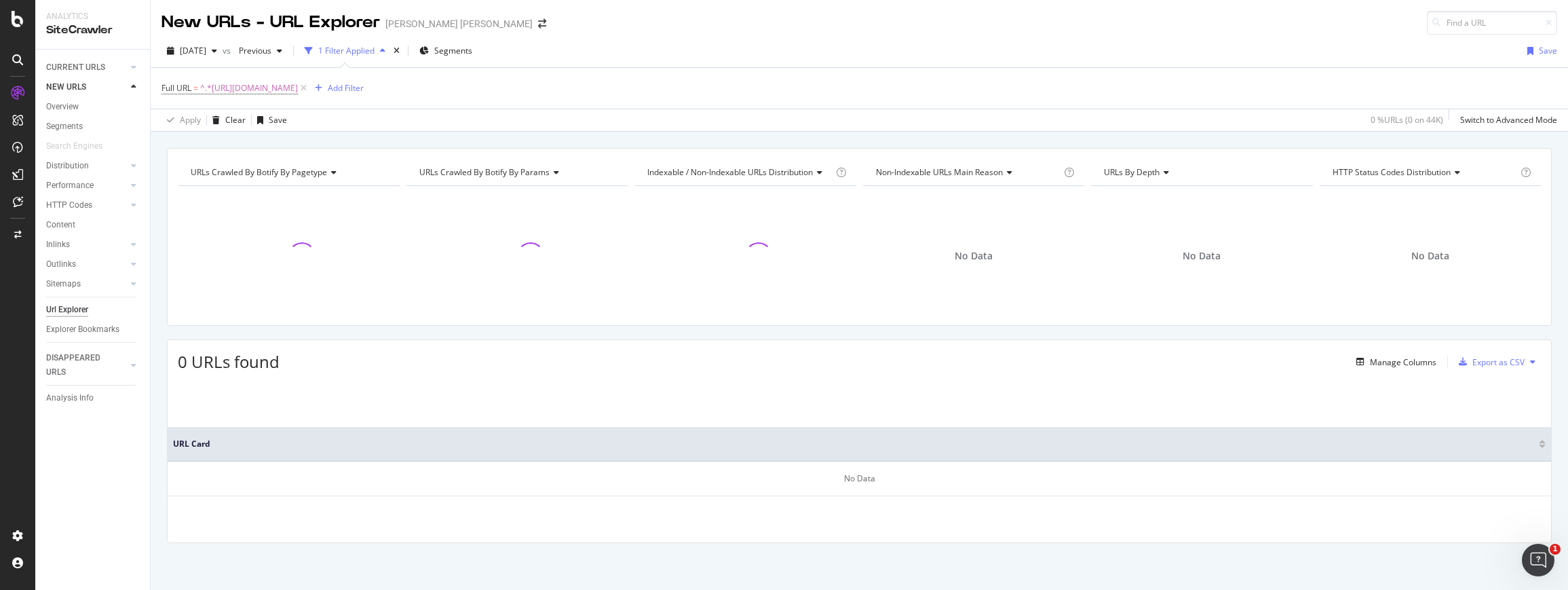
scroll to position [1, 0]
drag, startPoint x: 527, startPoint y: 172, endPoint x: 658, endPoint y: 310, distance: 190.3
click at [658, 163] on div "URLs Crawled By Botify By pagetype Chart (by Value) Table Expand Export as CSV …" at bounding box center [859, 147] width 1418 height 33
click at [657, 311] on div "No Data" at bounding box center [745, 255] width 222 height 118
click at [91, 323] on div "Explorer Bookmarks" at bounding box center [83, 330] width 74 height 14
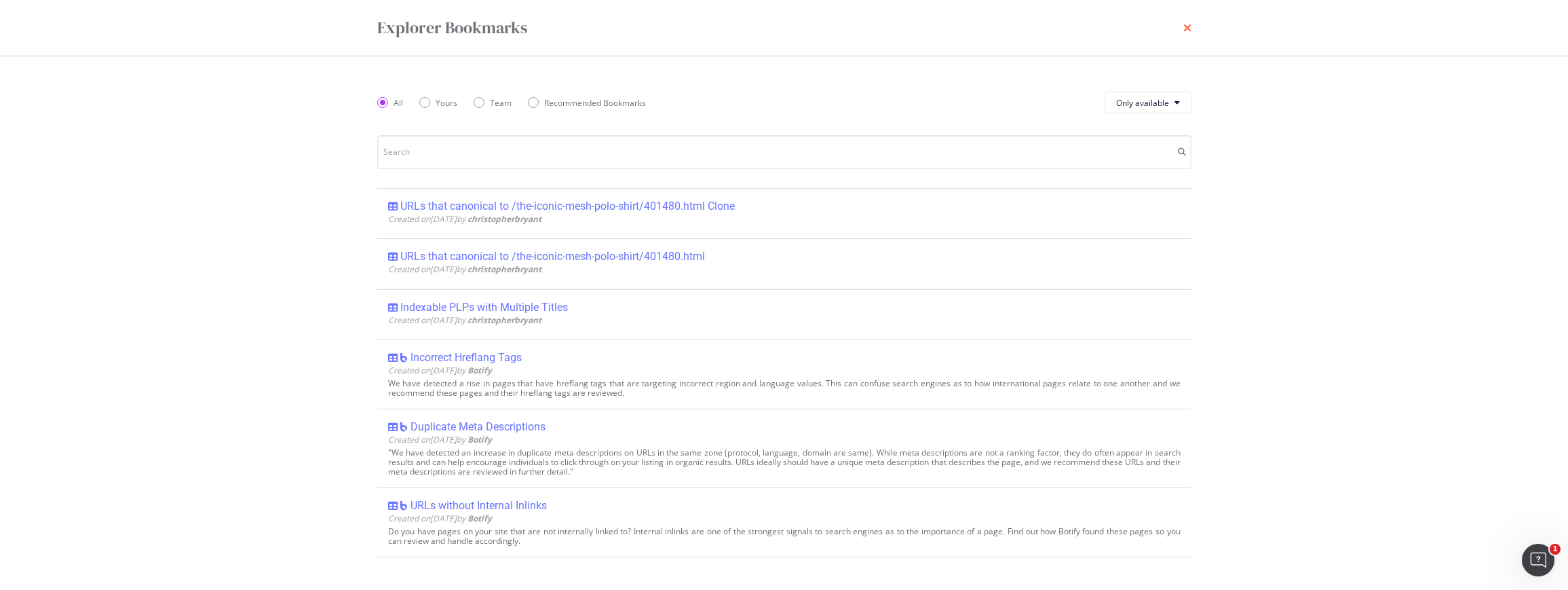
click at [1188, 26] on icon "times" at bounding box center [1188, 28] width 8 height 11
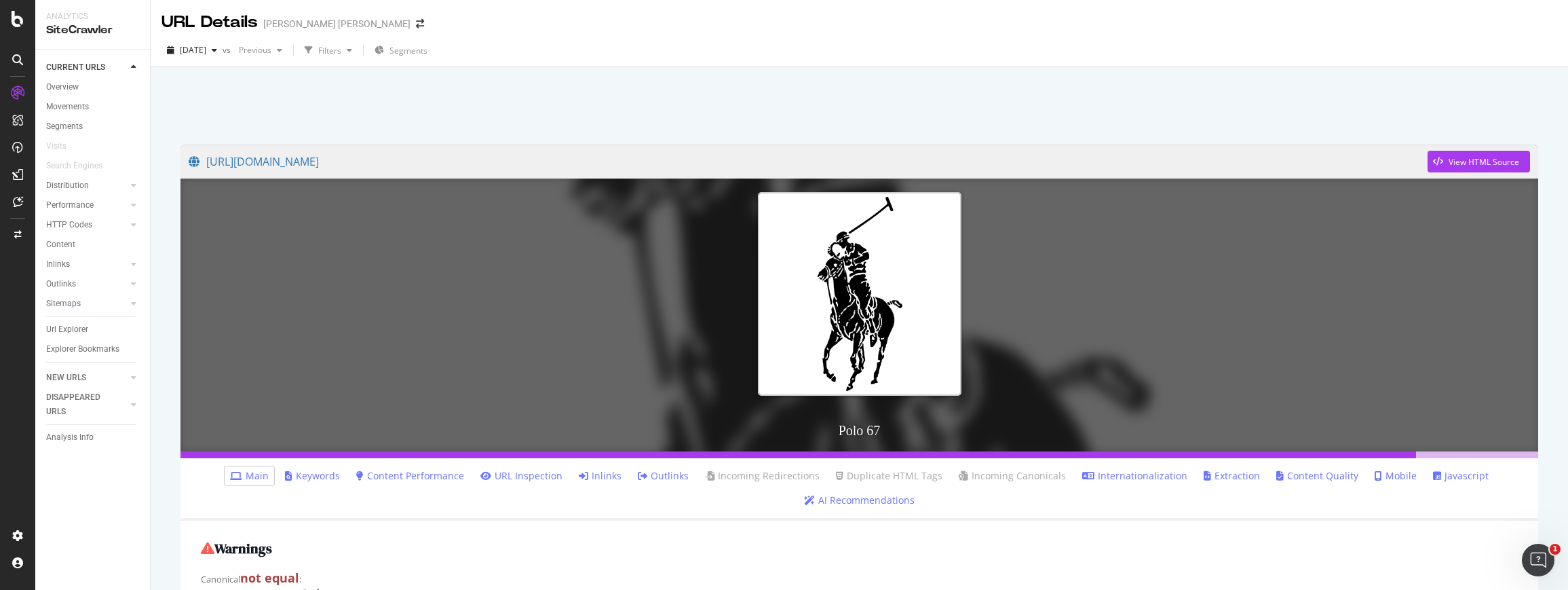
scroll to position [232, 0]
click at [58, 300] on div "Sitemaps" at bounding box center [63, 303] width 34 height 14
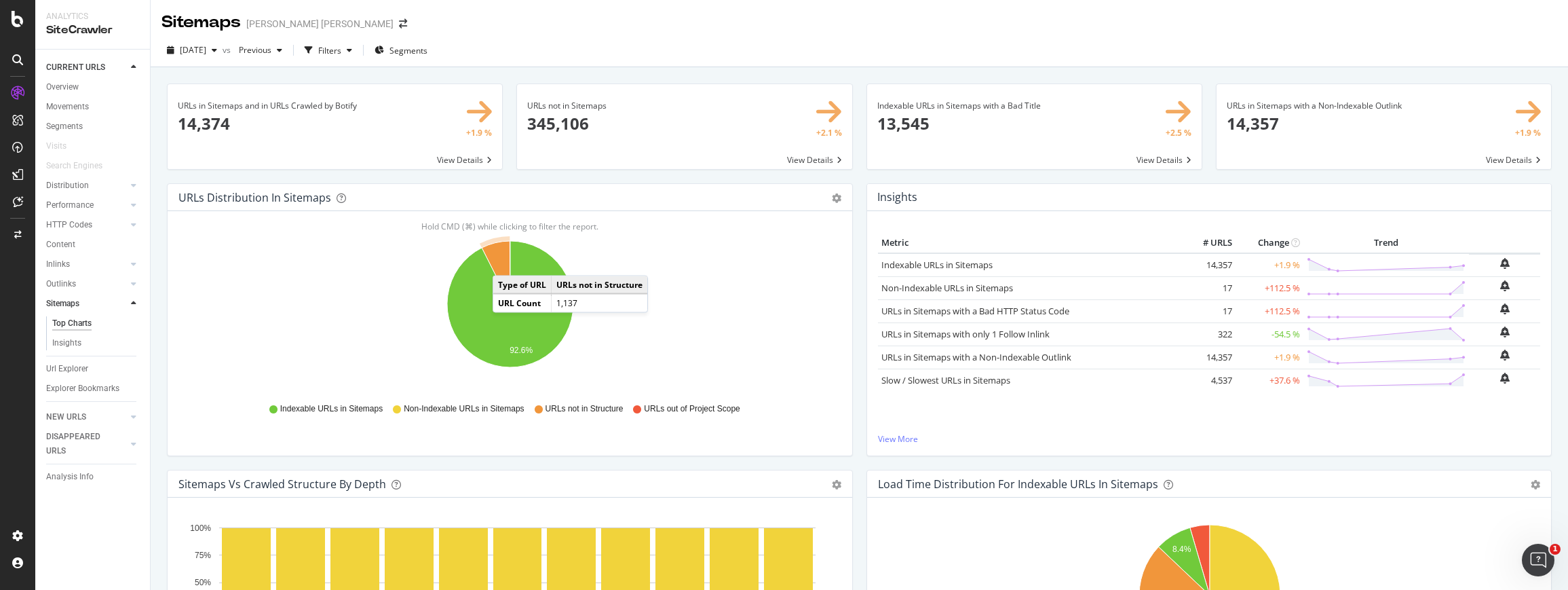
click at [506, 262] on icon "A chart." at bounding box center [496, 272] width 29 height 63
click at [499, 249] on icon "A chart." at bounding box center [496, 272] width 29 height 63
click at [502, 244] on icon "A chart." at bounding box center [496, 272] width 29 height 63
click at [488, 225] on div "Hold CMD (⌘) while clicking to filter the report. 92.6% Type of URL URL Count I…" at bounding box center [509, 333] width 684 height 244
click at [491, 243] on icon "92.6%" at bounding box center [510, 311] width 663 height 158
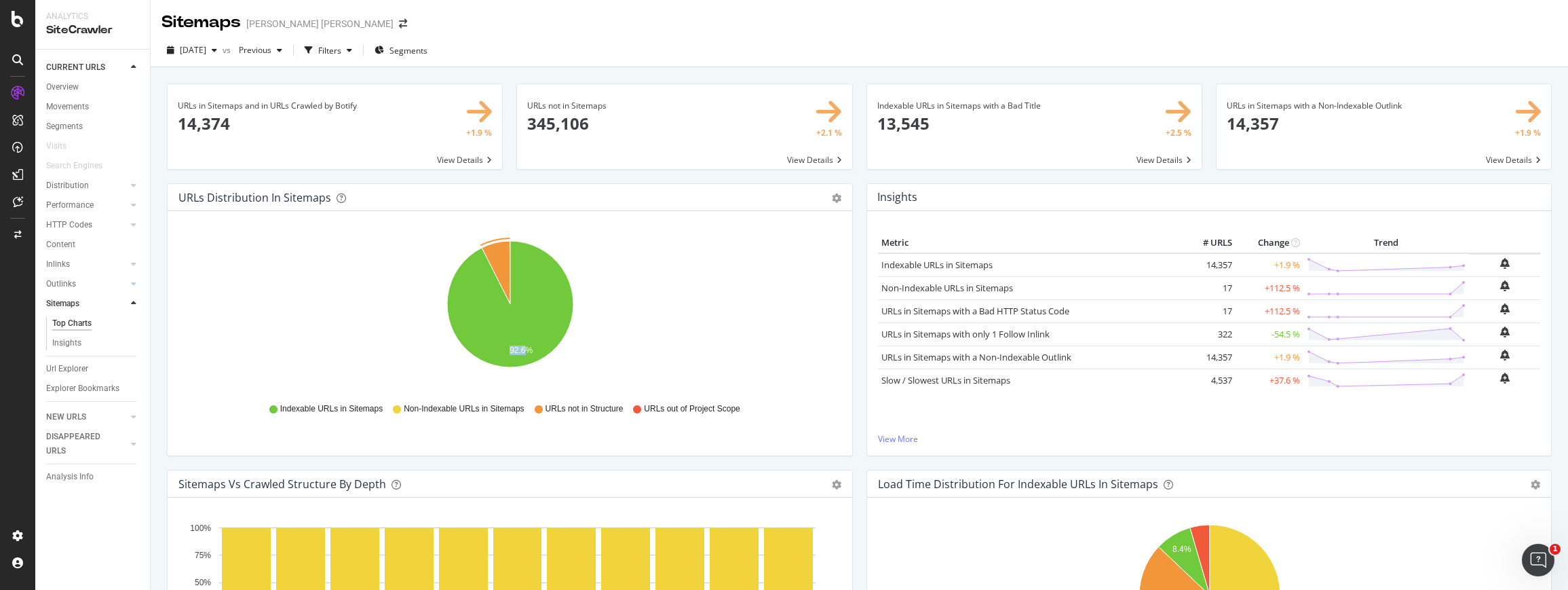
click at [491, 243] on icon "92.6%" at bounding box center [510, 311] width 663 height 158
click at [499, 263] on icon "A chart." at bounding box center [496, 272] width 29 height 63
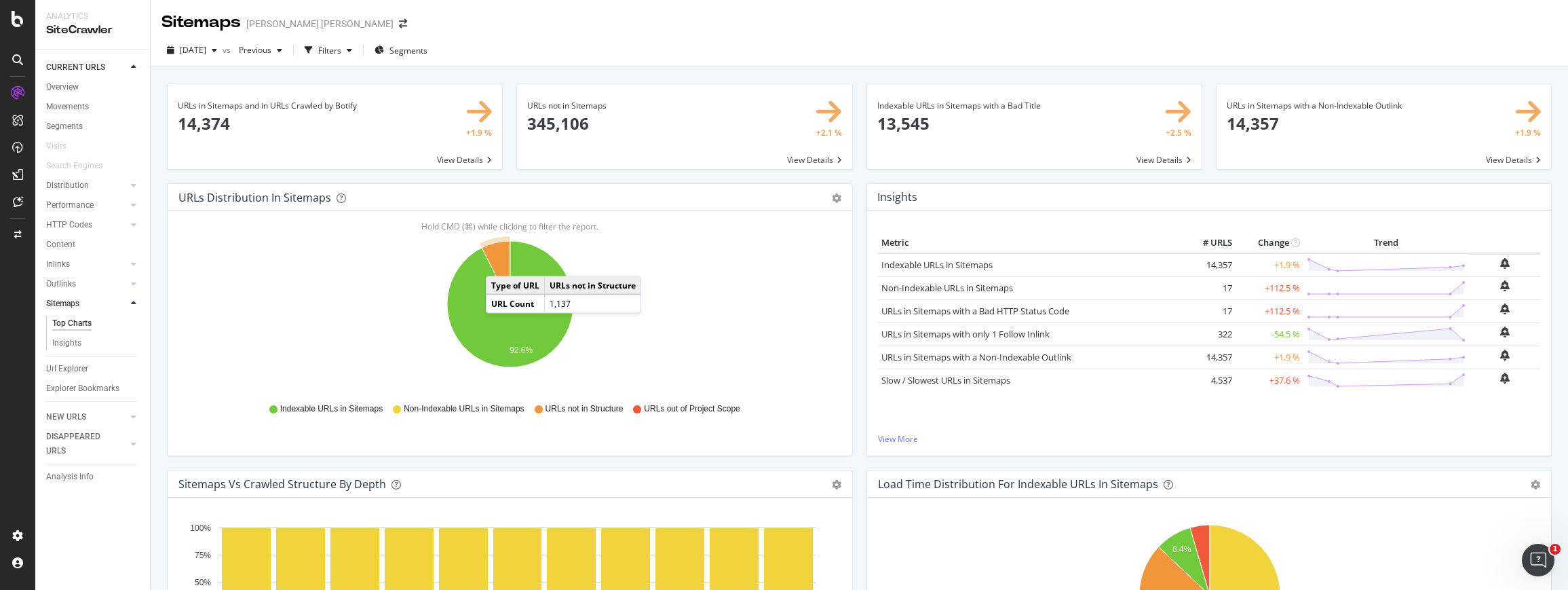
click at [499, 263] on icon "A chart." at bounding box center [496, 272] width 29 height 63
click at [499, 259] on icon "A chart." at bounding box center [496, 272] width 29 height 63
click at [503, 261] on icon "A chart." at bounding box center [496, 272] width 29 height 63
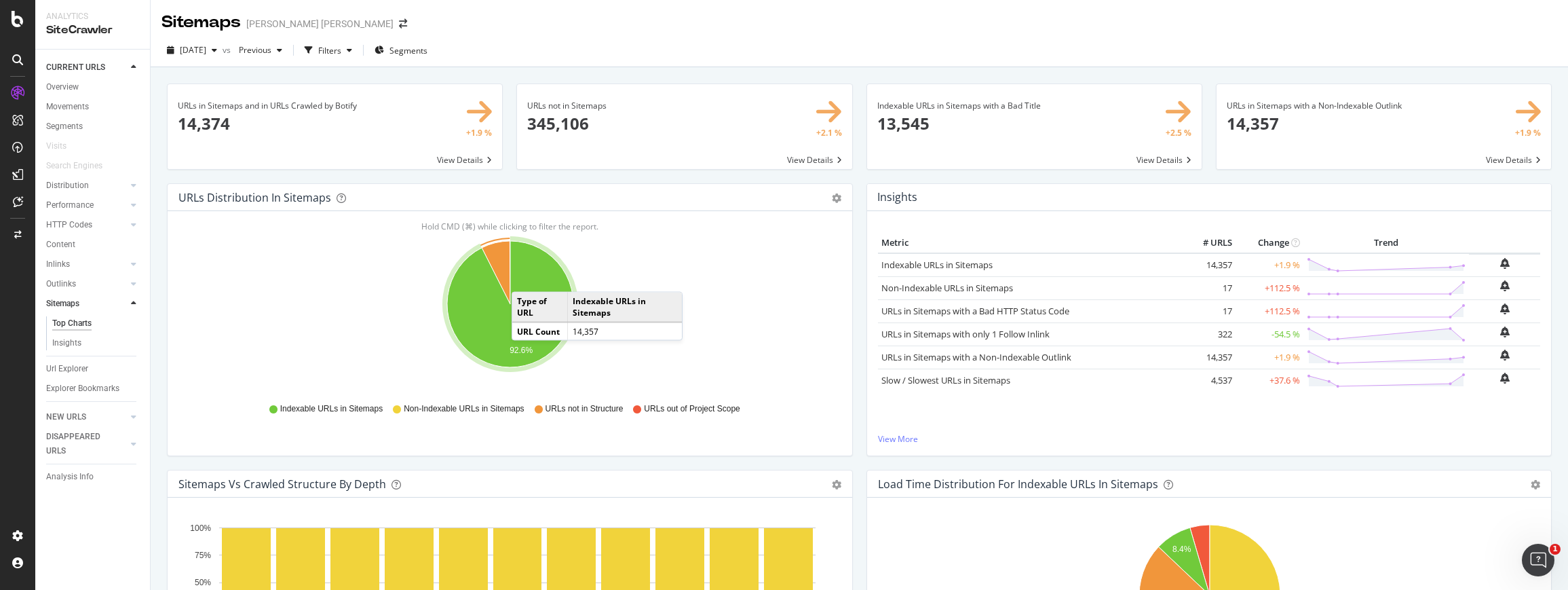
click at [559, 313] on td "Type of URL" at bounding box center [539, 307] width 55 height 29
click at [524, 264] on icon "A chart." at bounding box center [511, 304] width 126 height 126
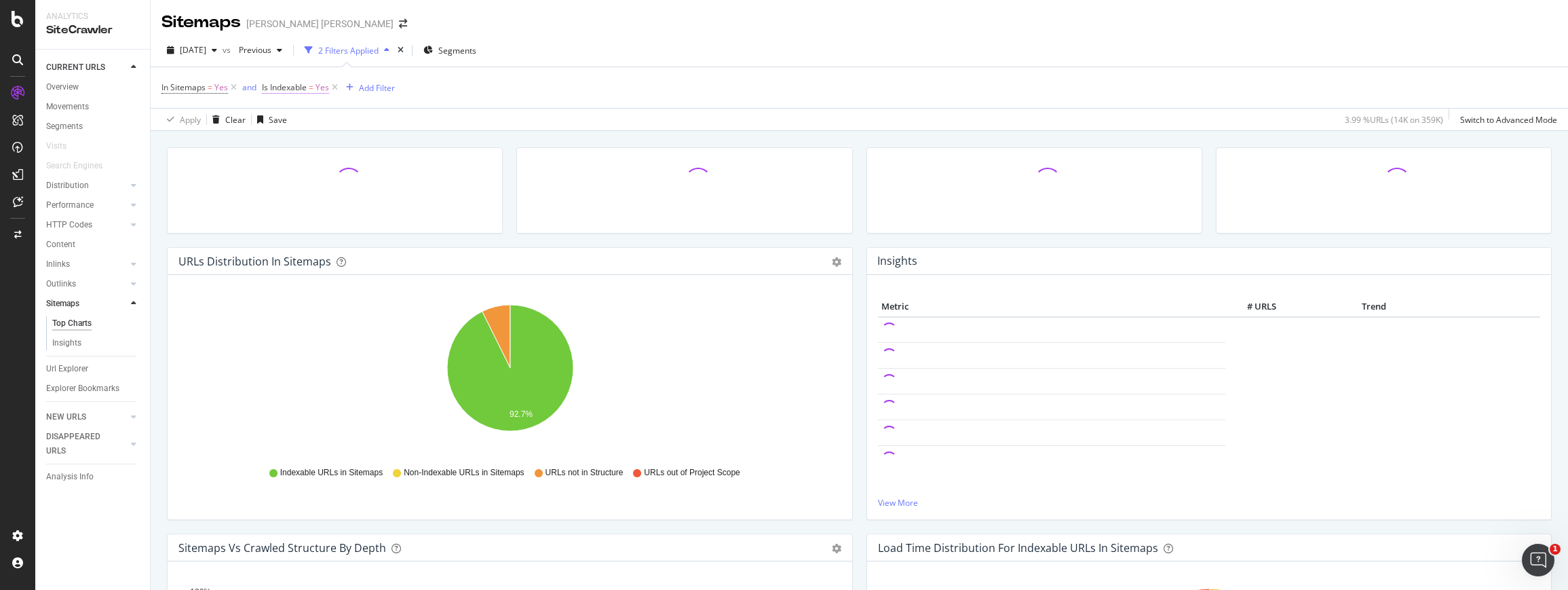
click at [317, 87] on span "Yes" at bounding box center [322, 87] width 14 height 19
click at [290, 144] on icon at bounding box center [292, 142] width 10 height 8
click at [286, 195] on div "No" at bounding box center [349, 187] width 145 height 18
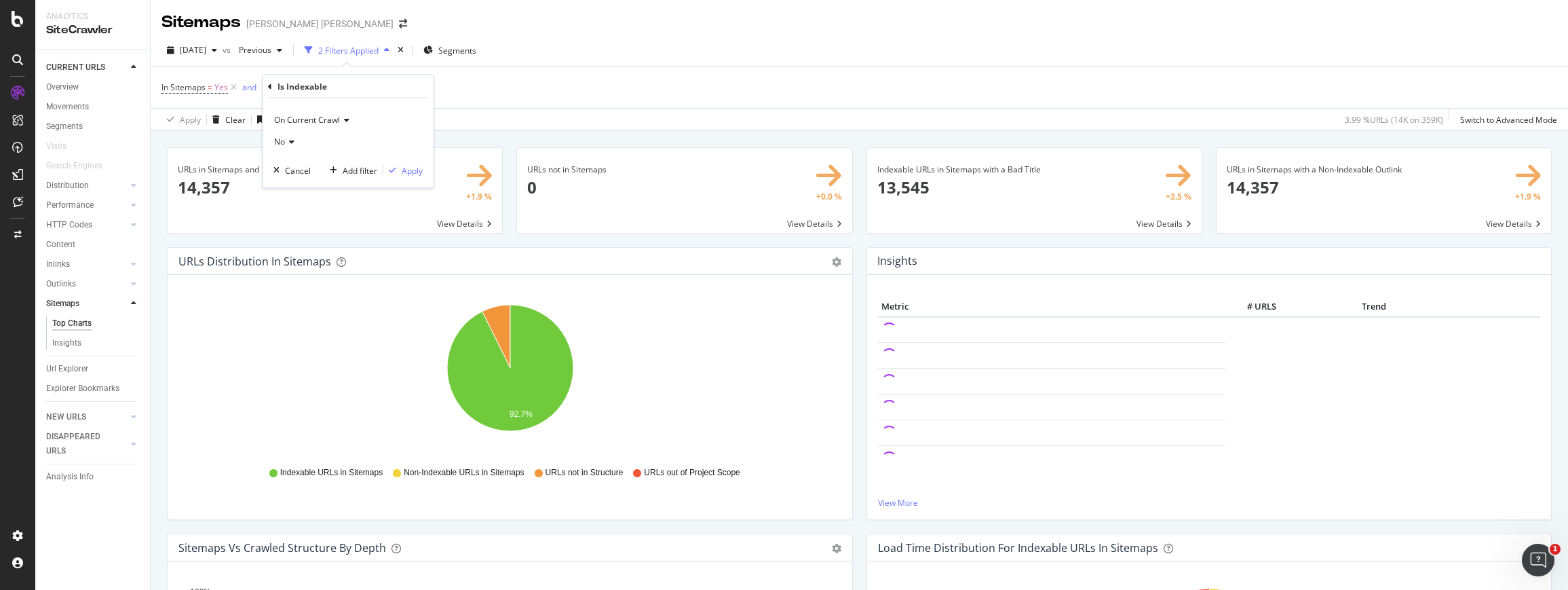
click at [531, 120] on div "Apply Clear Save 3.99 % URLs ( 14K on 359K ) Switch to Advanced Mode" at bounding box center [859, 119] width 1418 height 22
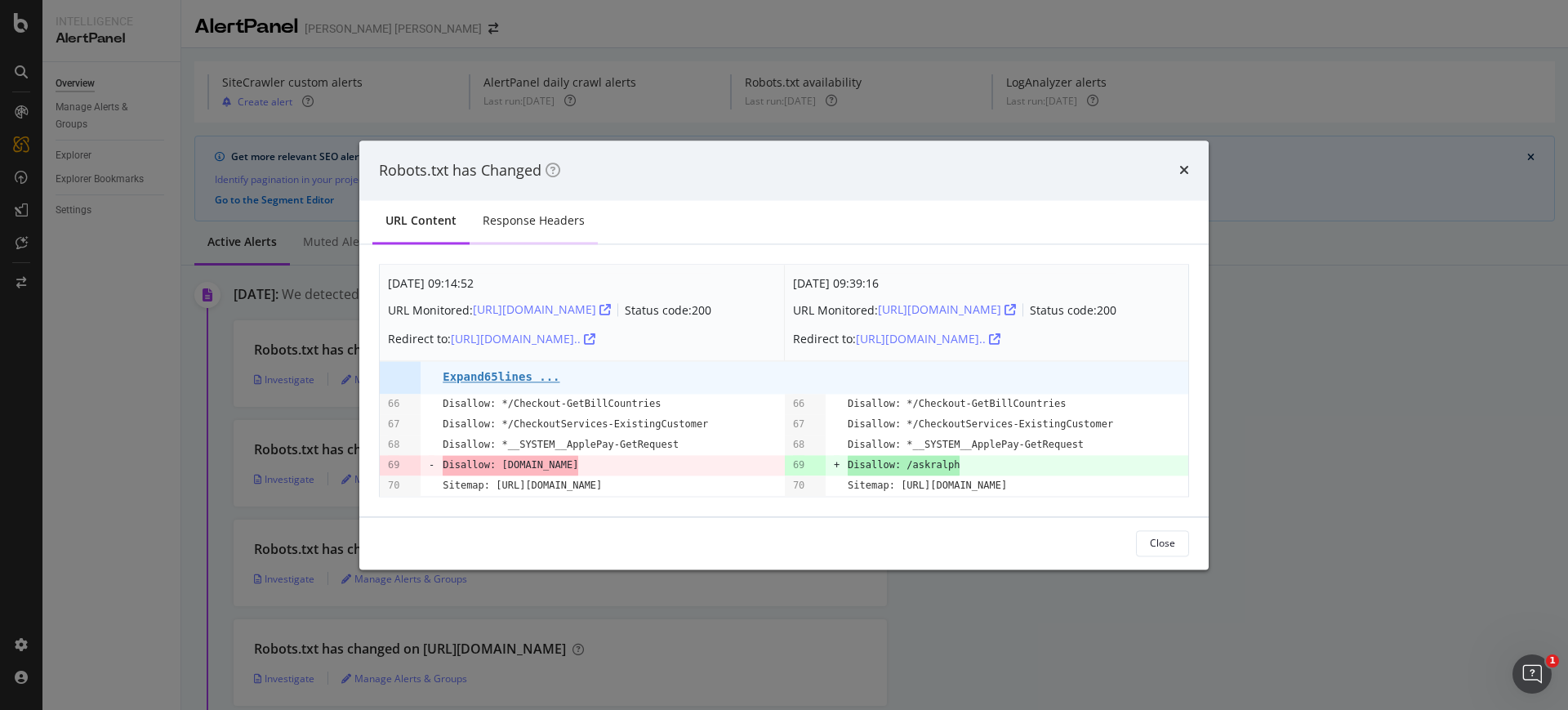
click at [512, 223] on div "Response Headers" at bounding box center [534, 221] width 102 height 16
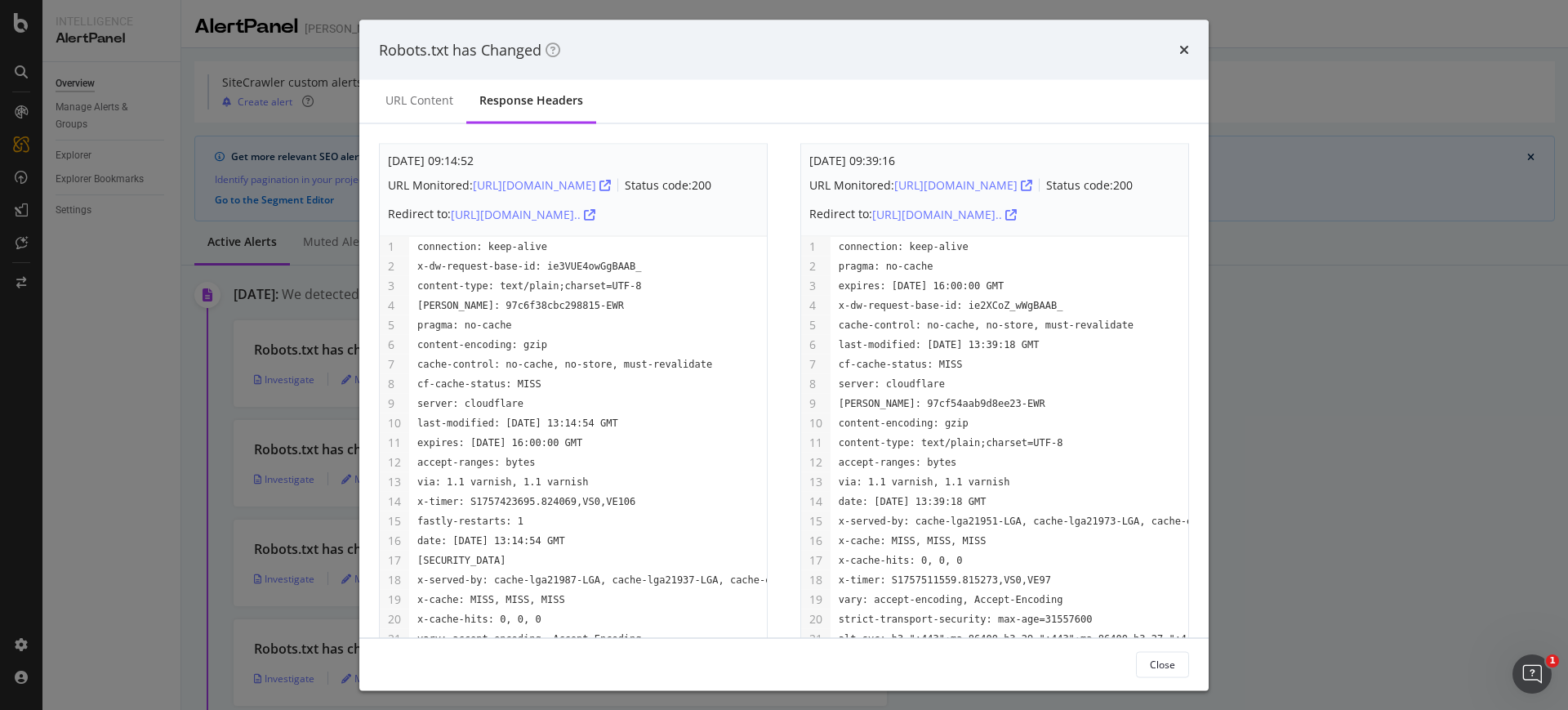
scroll to position [96, 0]
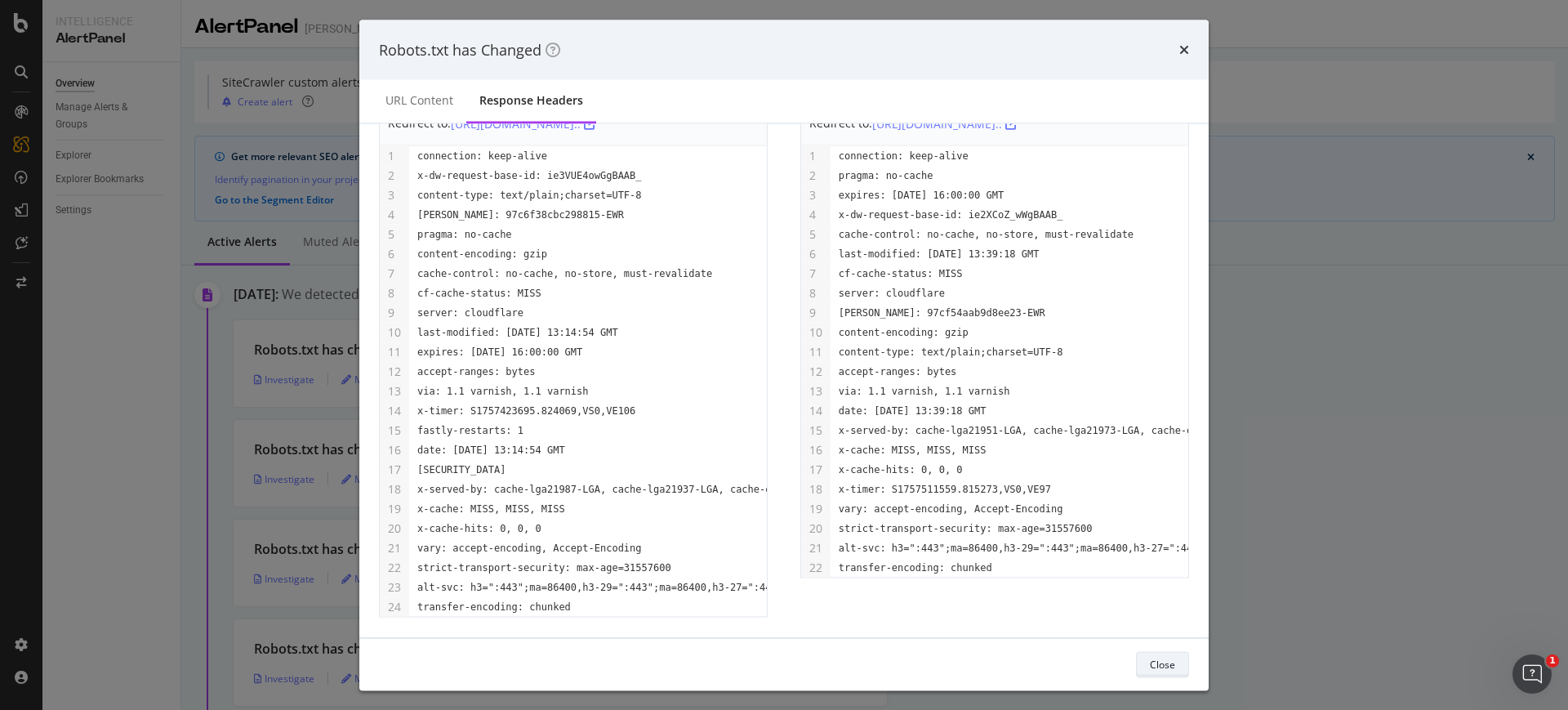
click at [1166, 657] on div "Close" at bounding box center [1163, 664] width 25 height 13
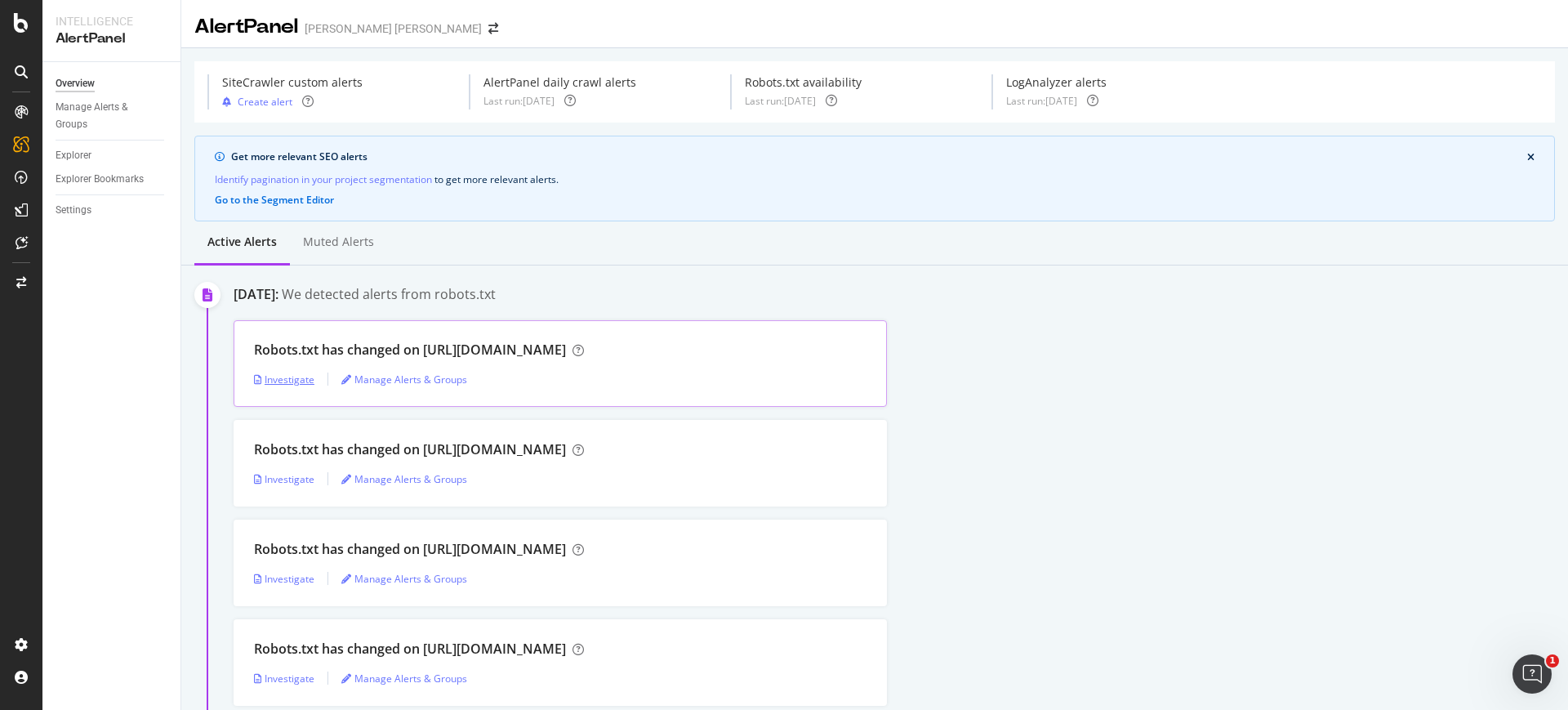
click at [275, 379] on div "Investigate" at bounding box center [284, 380] width 61 height 13
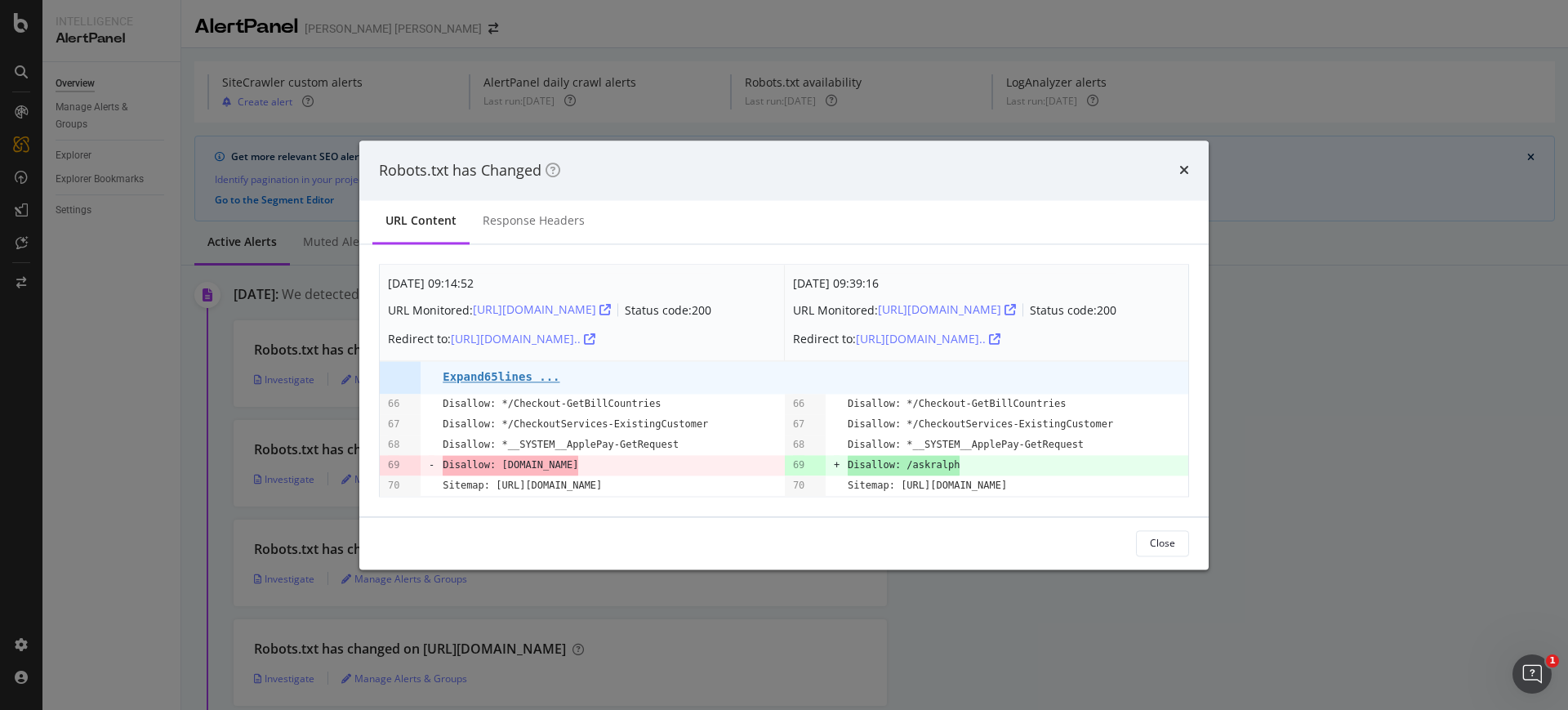
click at [924, 464] on span "Disallow: /askralph" at bounding box center [903, 464] width 112 height 20
drag, startPoint x: 924, startPoint y: 464, endPoint x: 957, endPoint y: 464, distance: 33.0
click at [957, 464] on span "Disallow: /askralph" at bounding box center [903, 464] width 112 height 20
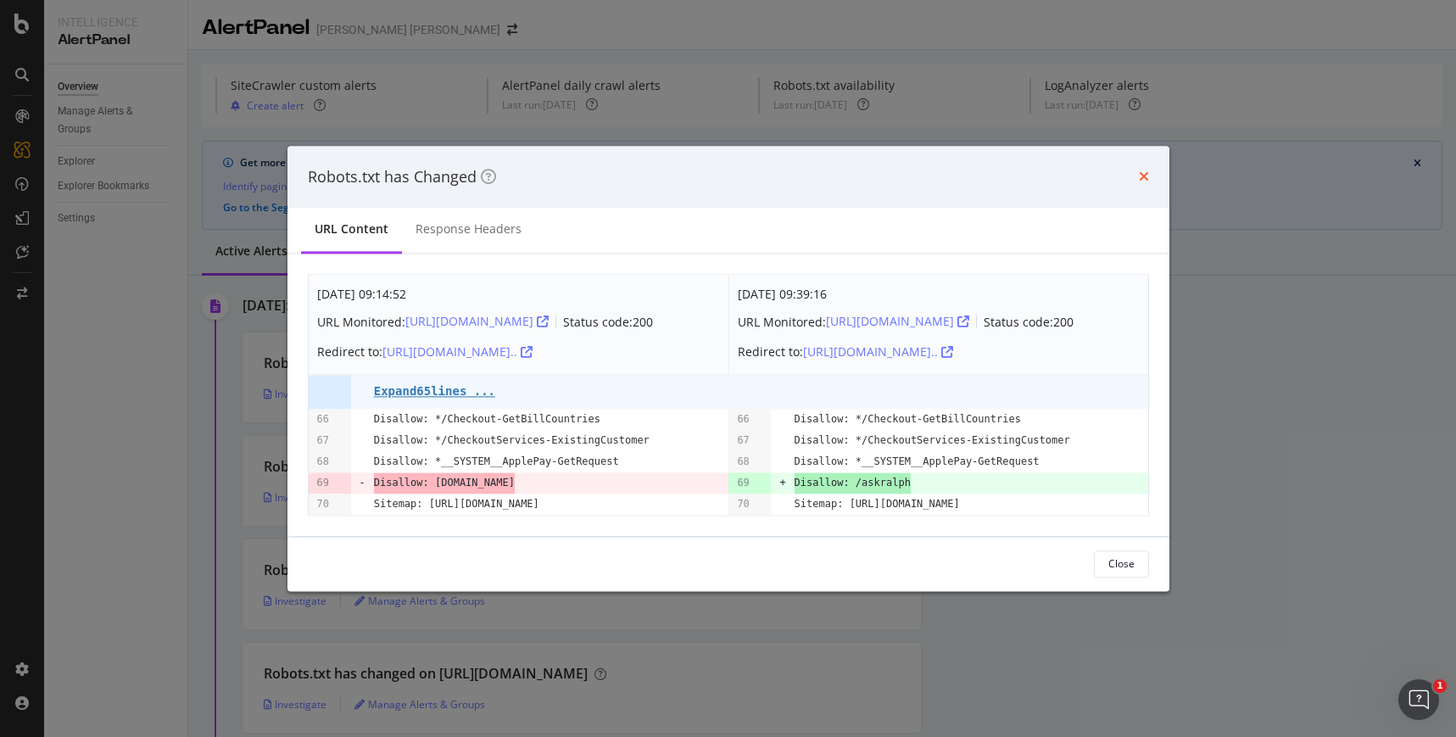
click at [1145, 178] on icon "times" at bounding box center [1144, 177] width 10 height 14
